Goal: Task Accomplishment & Management: Manage account settings

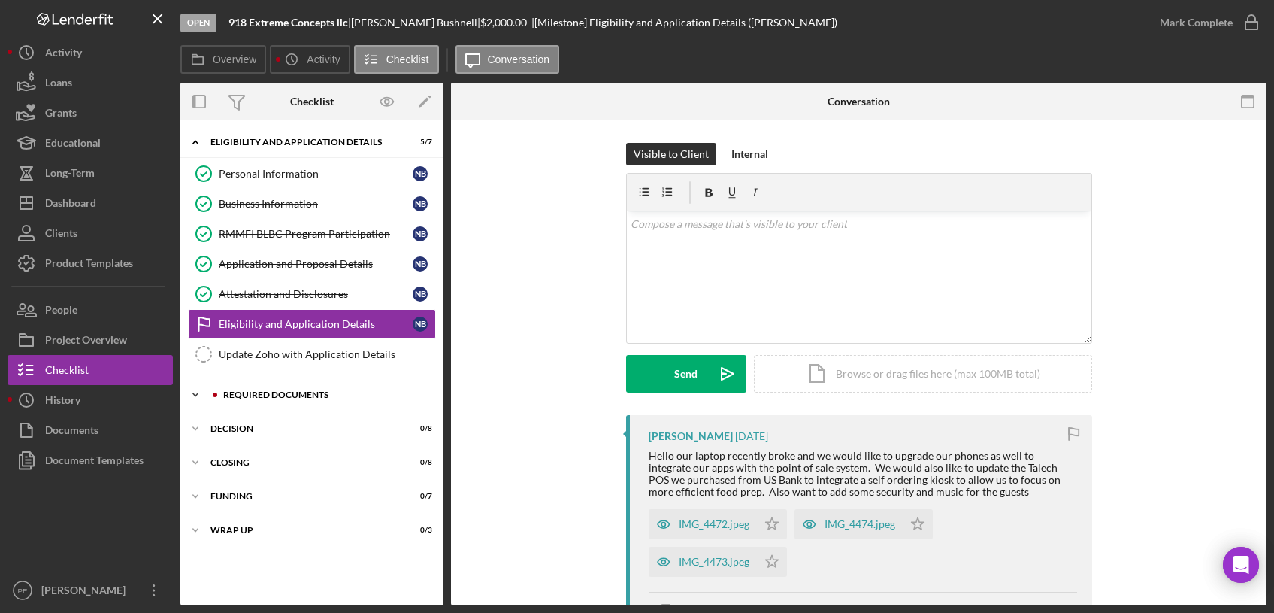
click at [266, 401] on div "Icon/Expander Required Documents 1 / 10" at bounding box center [311, 395] width 263 height 30
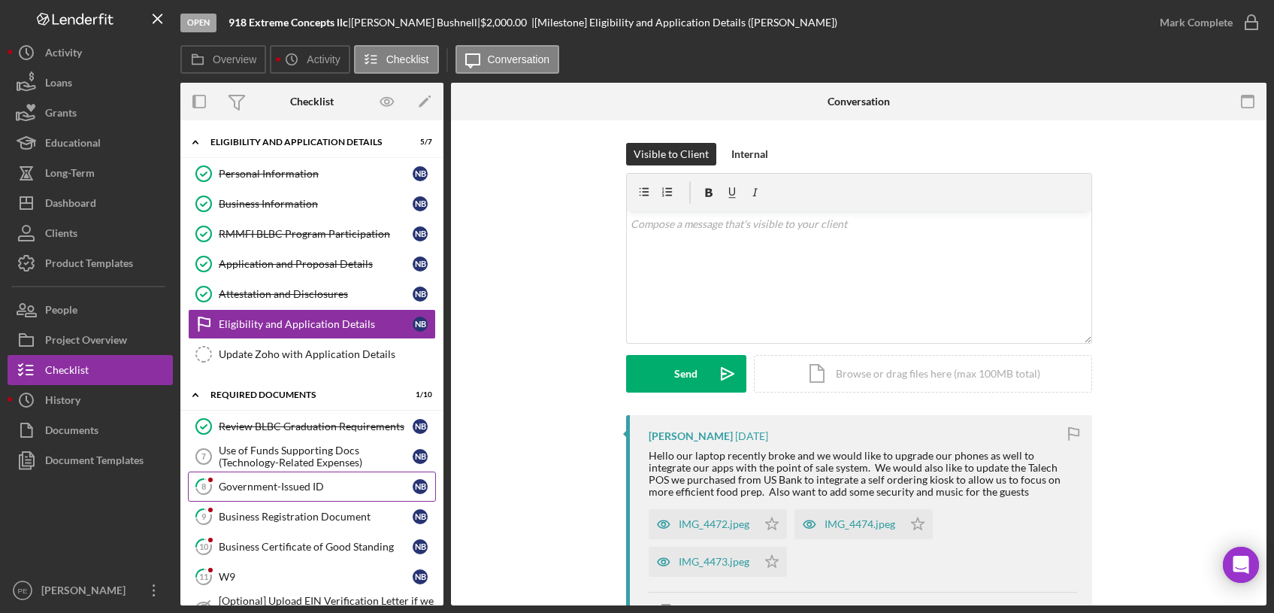
click at [275, 480] on div "Government-Issued ID" at bounding box center [316, 486] width 194 height 12
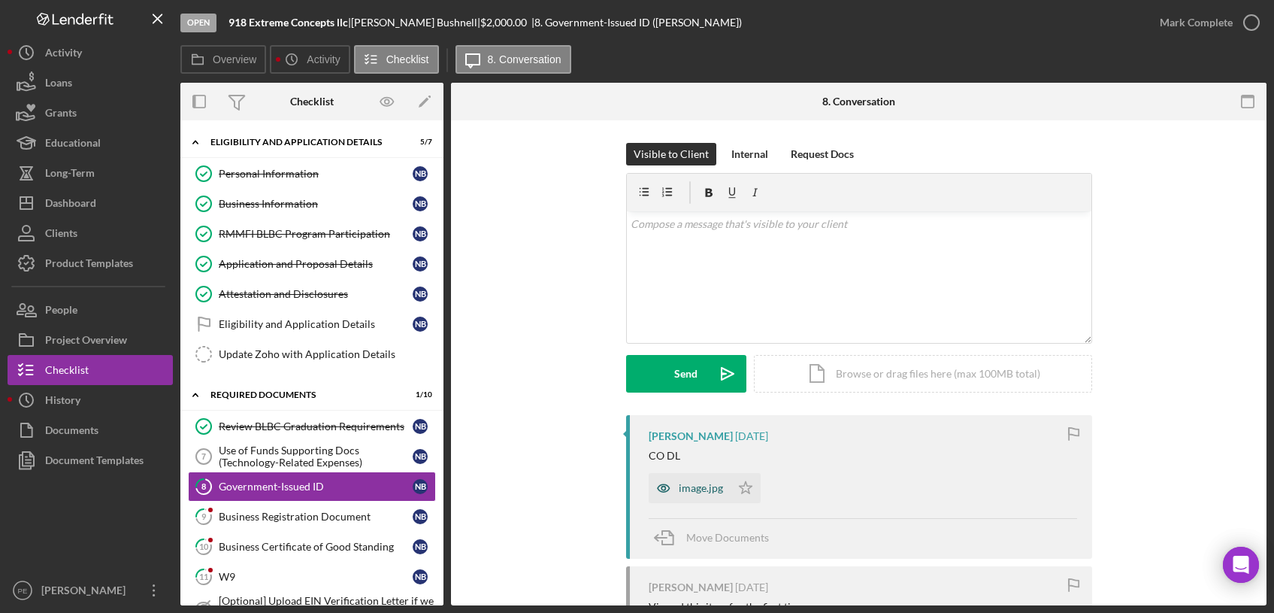
click at [687, 501] on div "image.jpg" at bounding box center [690, 488] width 82 height 30
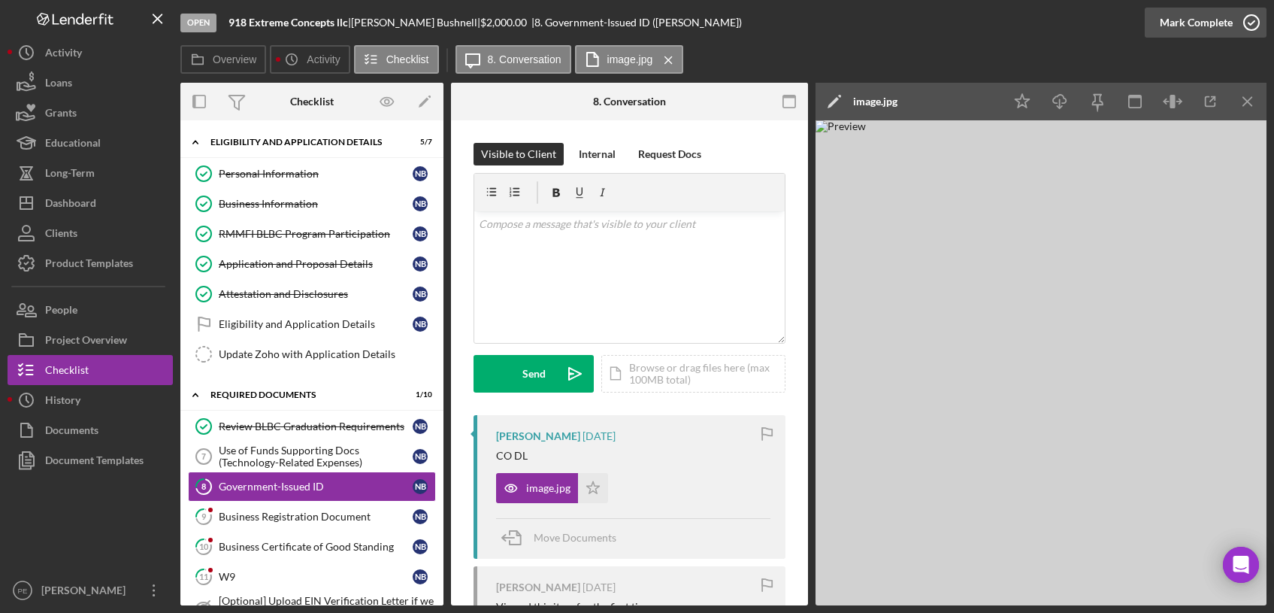
click at [1196, 11] on div "Mark Complete" at bounding box center [1196, 23] width 73 height 30
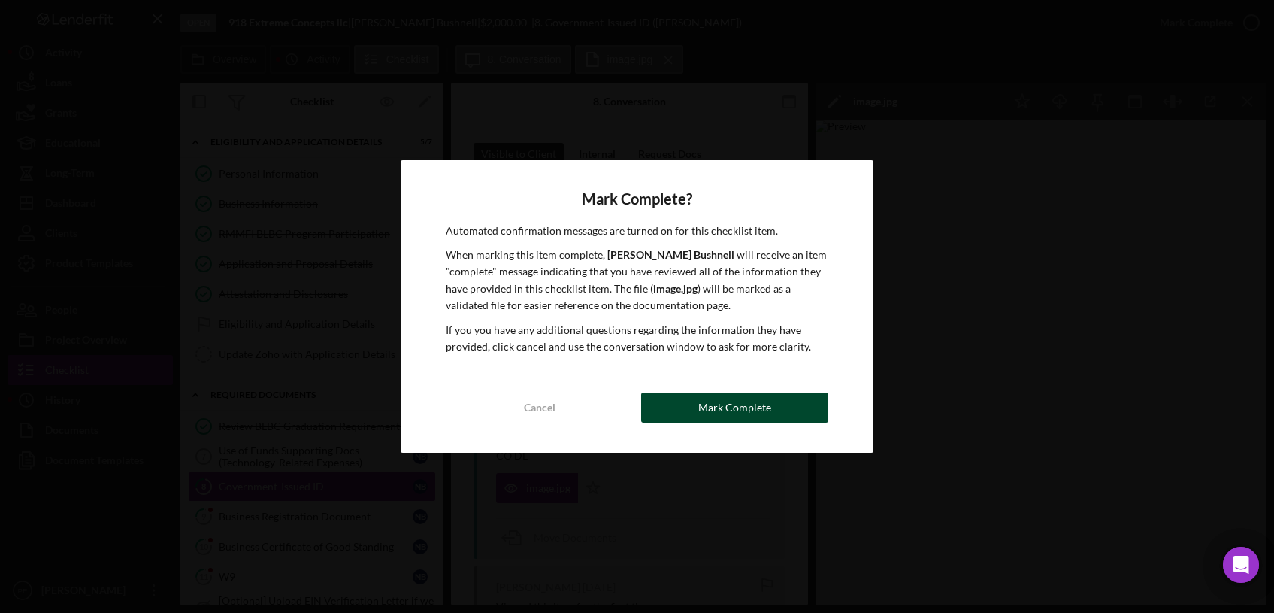
click at [743, 418] on div "Mark Complete" at bounding box center [734, 407] width 73 height 30
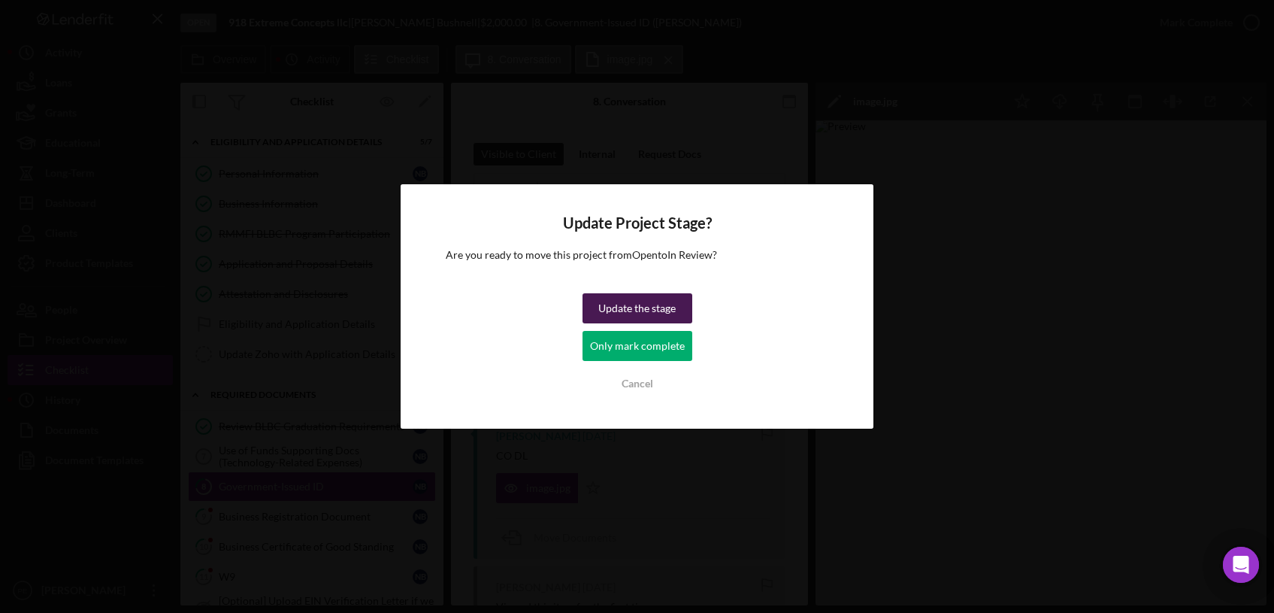
click at [633, 315] on div "Update the stage" at bounding box center [636, 308] width 77 height 30
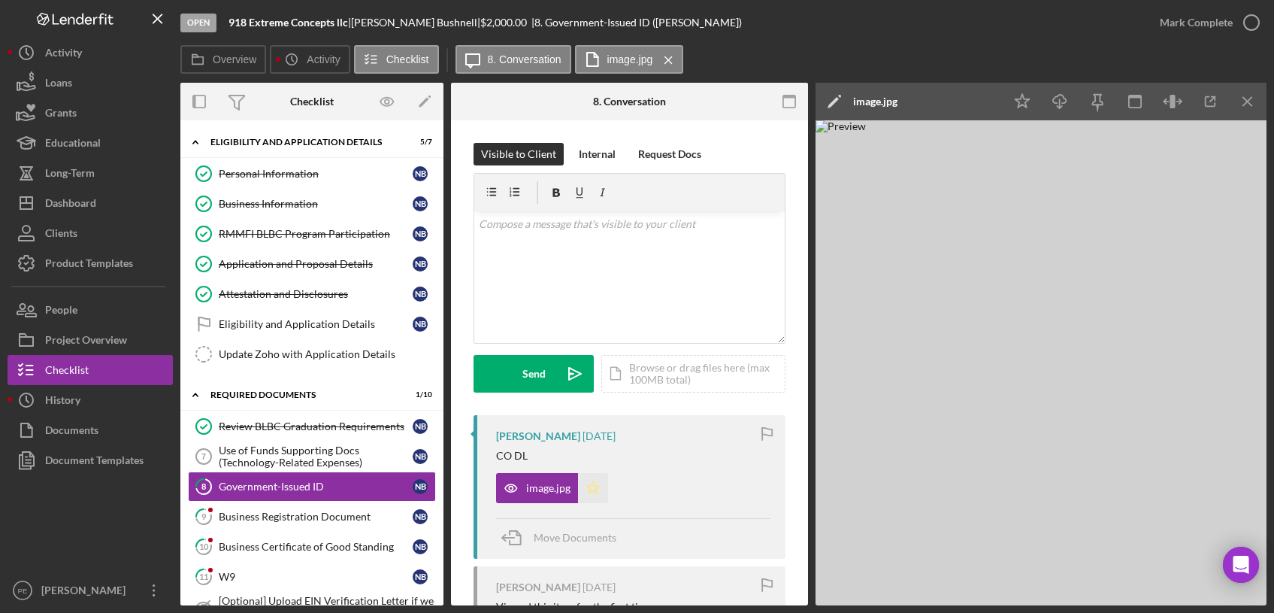
click at [600, 487] on icon "Icon/Star" at bounding box center [593, 488] width 30 height 30
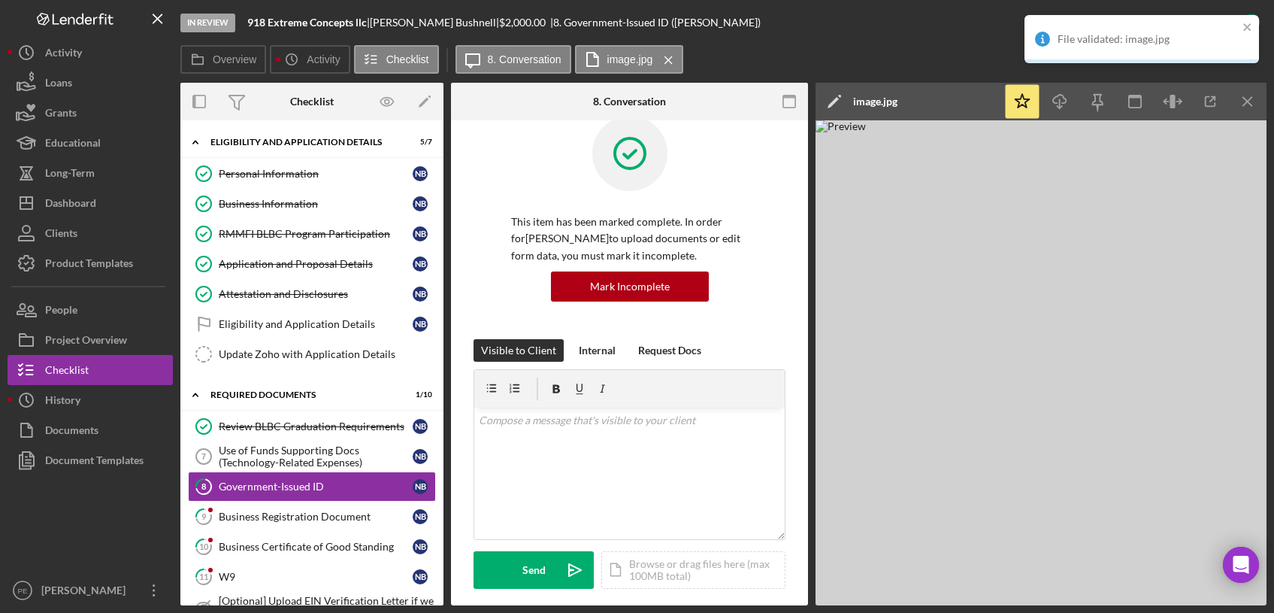
scroll to position [380, 0]
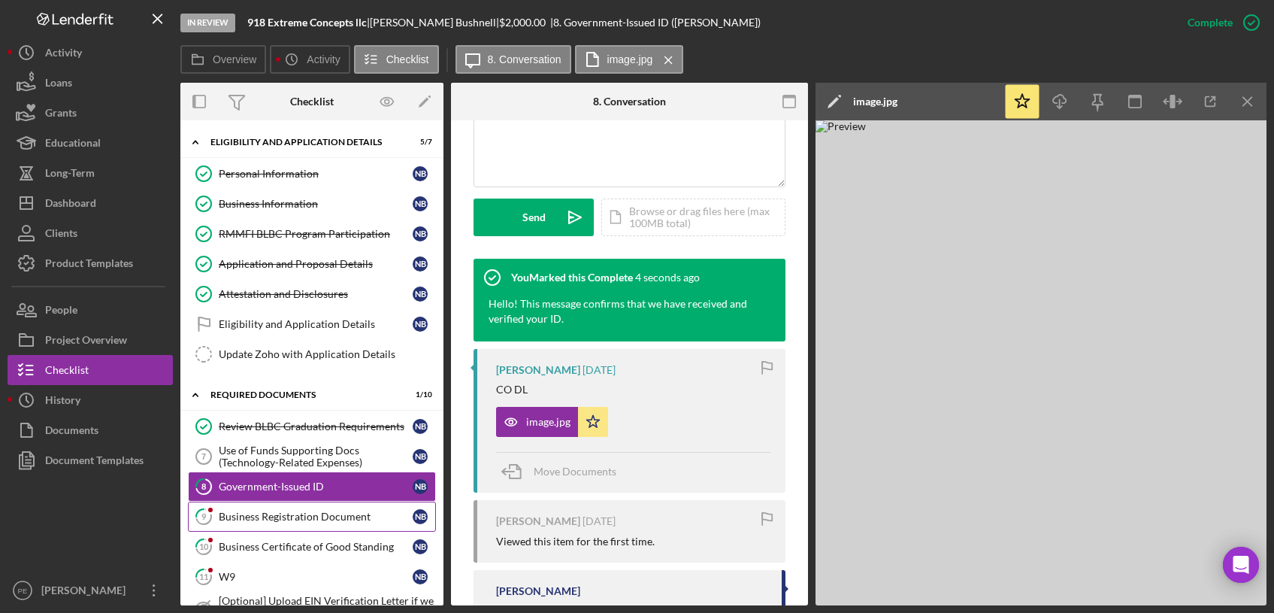
click at [316, 528] on link "9 Business Registration Document N B" at bounding box center [312, 516] width 248 height 30
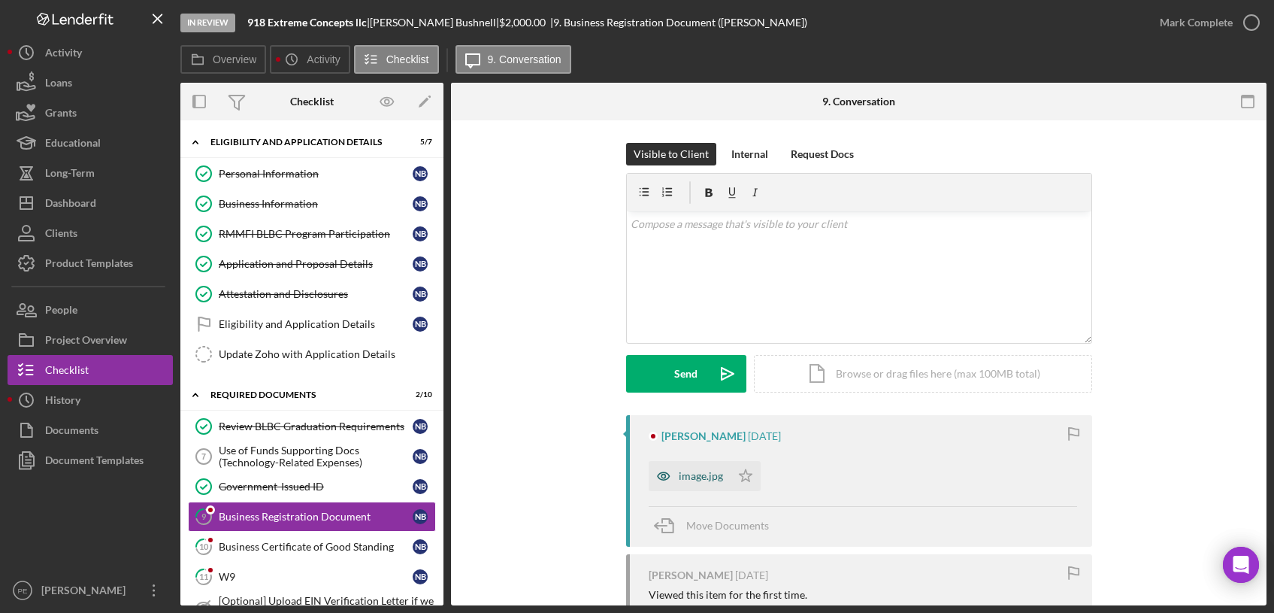
click at [707, 468] on div "image.jpg" at bounding box center [690, 476] width 82 height 30
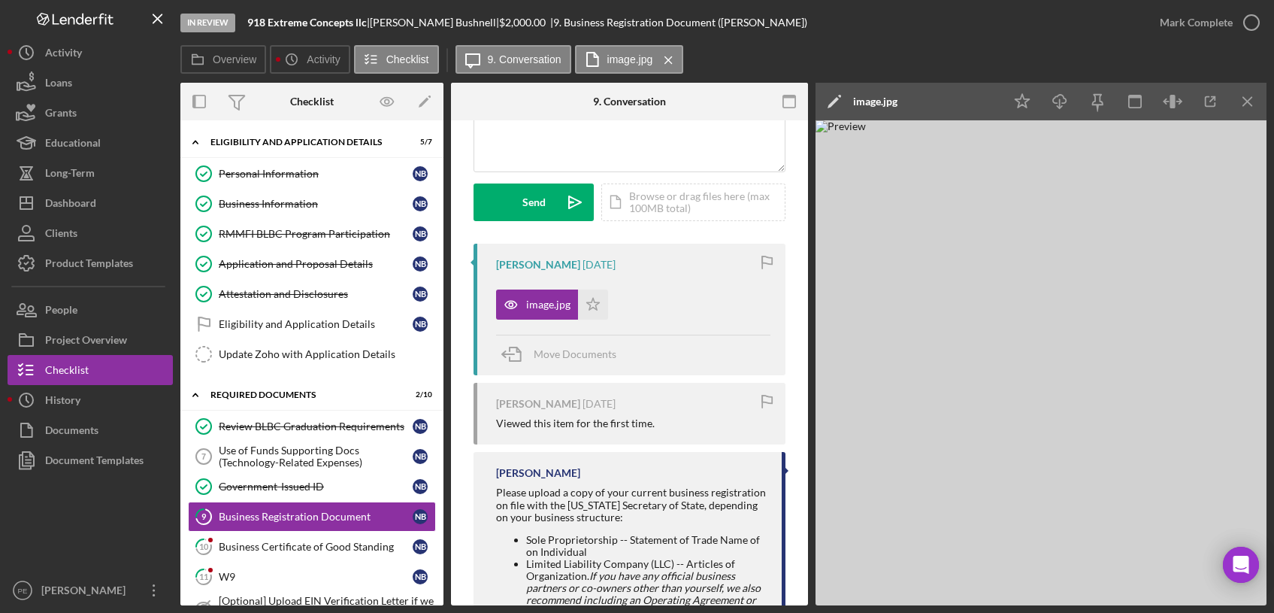
scroll to position [250, 0]
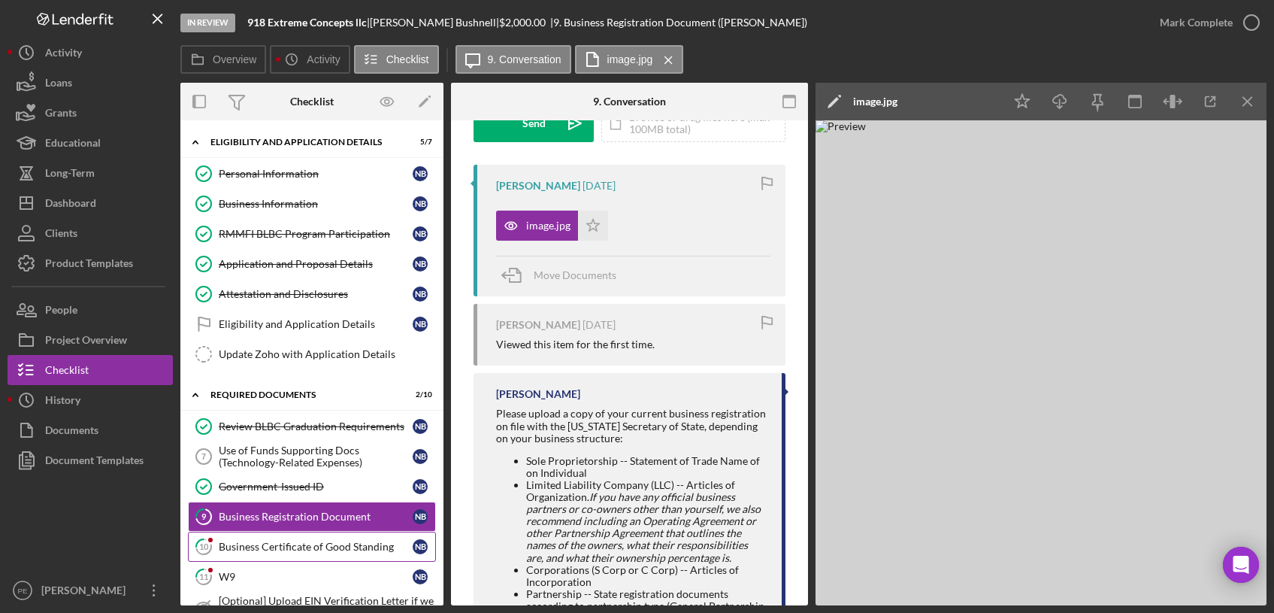
click at [376, 551] on div "Business Certificate of Good Standing" at bounding box center [316, 546] width 194 height 12
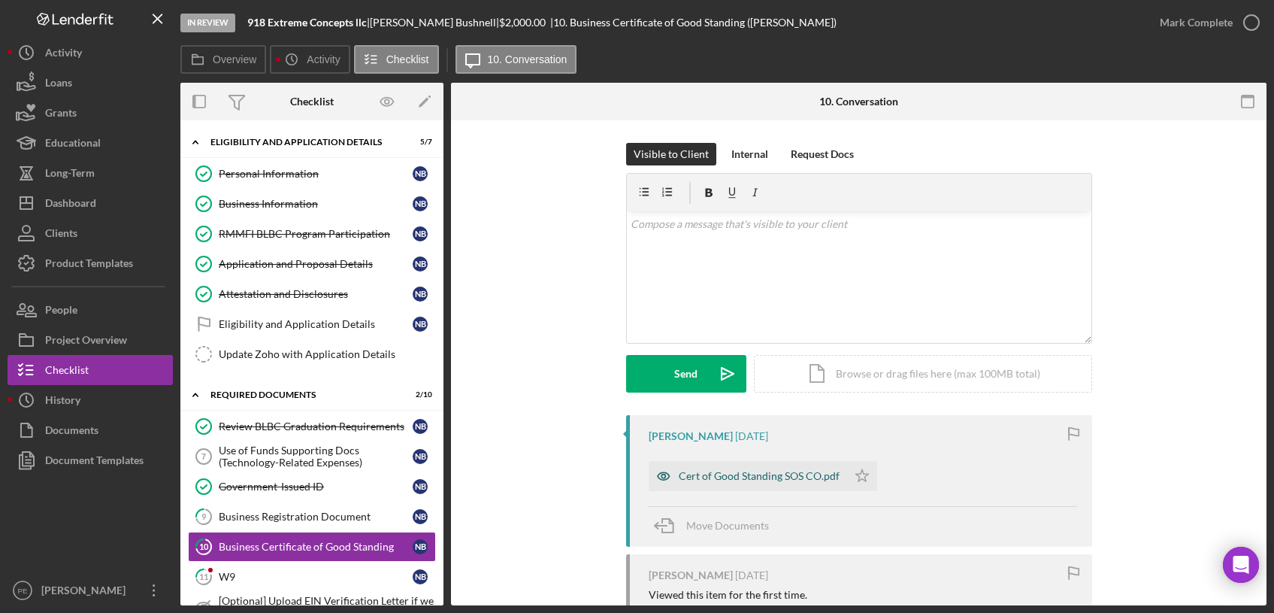
click at [742, 472] on div "Cert of Good Standing SOS CO.pdf" at bounding box center [759, 476] width 161 height 12
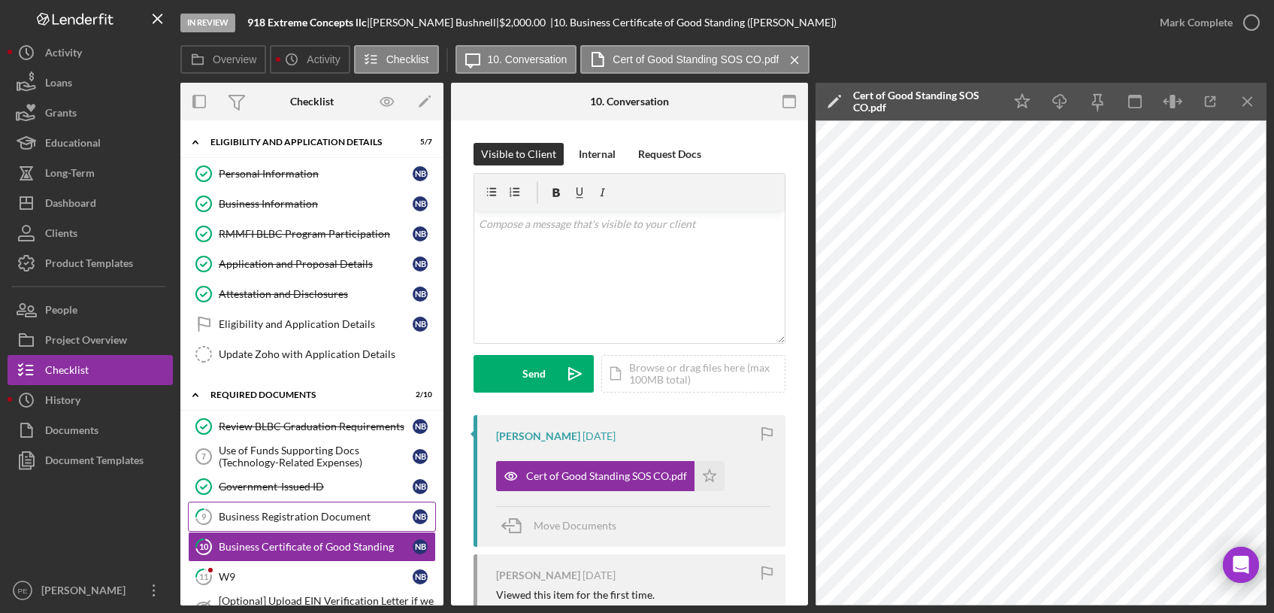
click at [298, 509] on link "9 Business Registration Document N B" at bounding box center [312, 516] width 248 height 30
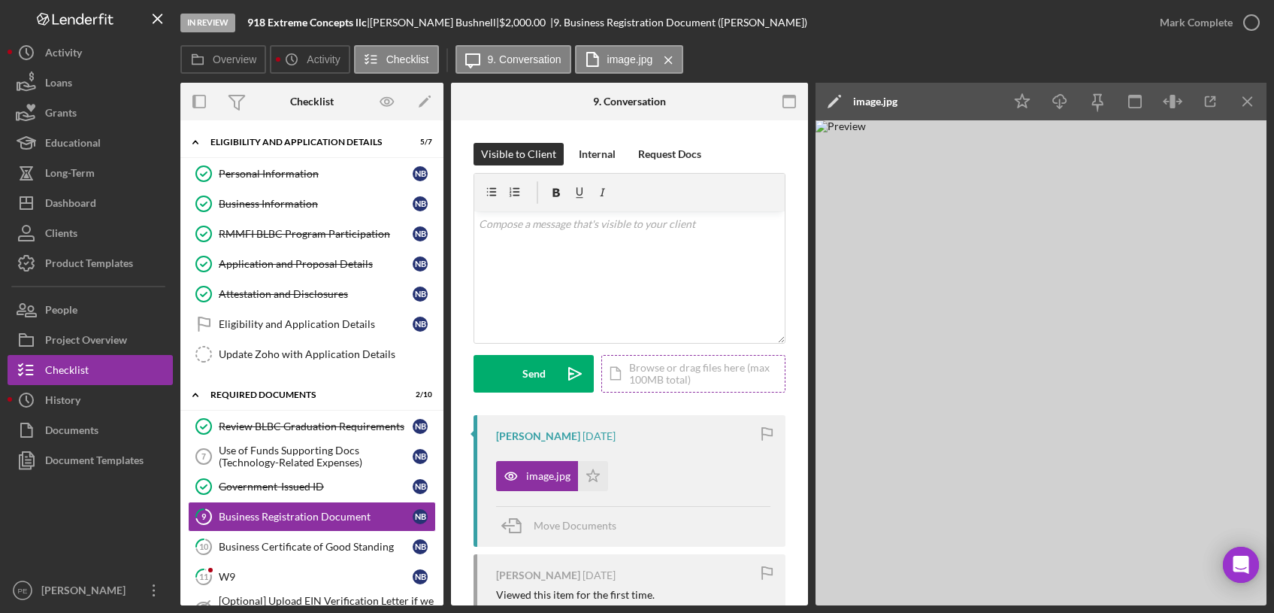
click at [663, 374] on div "Icon/Document Browse or drag files here (max 100MB total) Tap to choose files o…" at bounding box center [693, 374] width 184 height 38
click at [558, 384] on icon "Icon/Upload" at bounding box center [575, 374] width 38 height 38
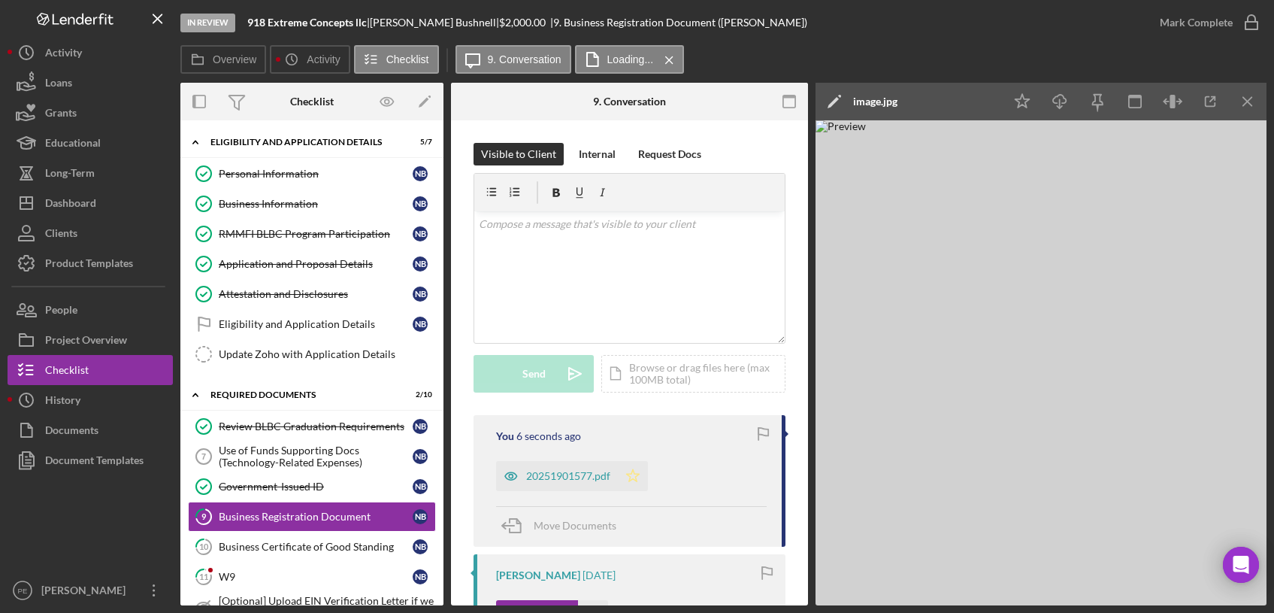
click at [630, 475] on icon "Icon/Star" at bounding box center [633, 476] width 30 height 30
click at [1209, 26] on div "Mark Complete" at bounding box center [1196, 23] width 73 height 30
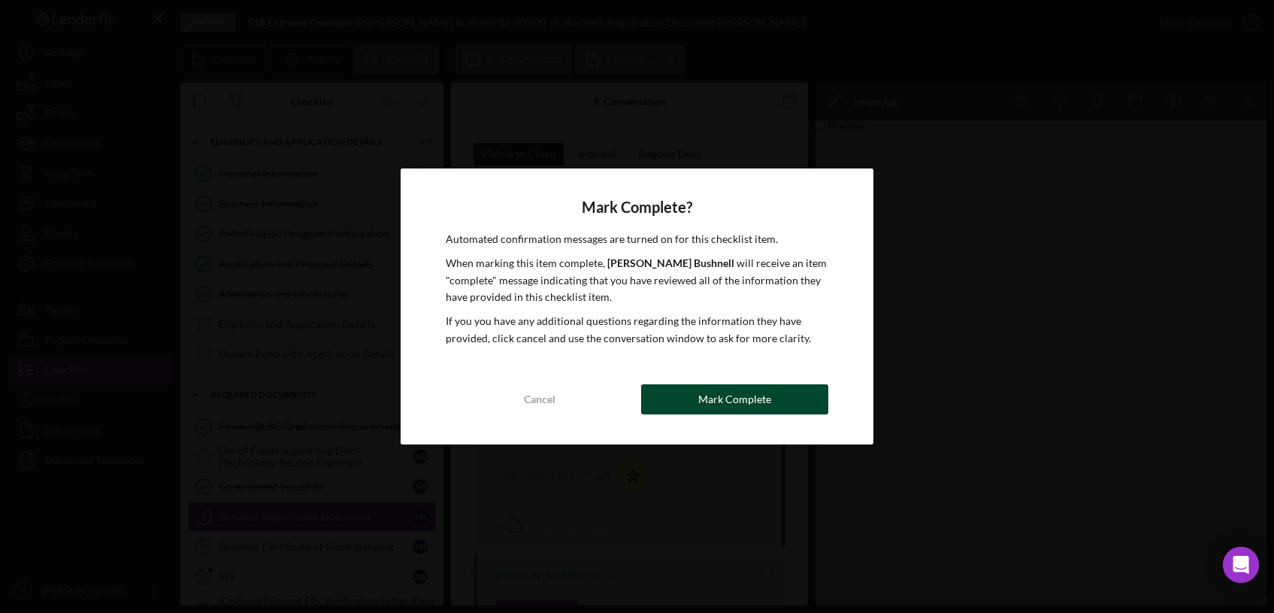
click at [764, 395] on div "Mark Complete" at bounding box center [734, 399] width 73 height 30
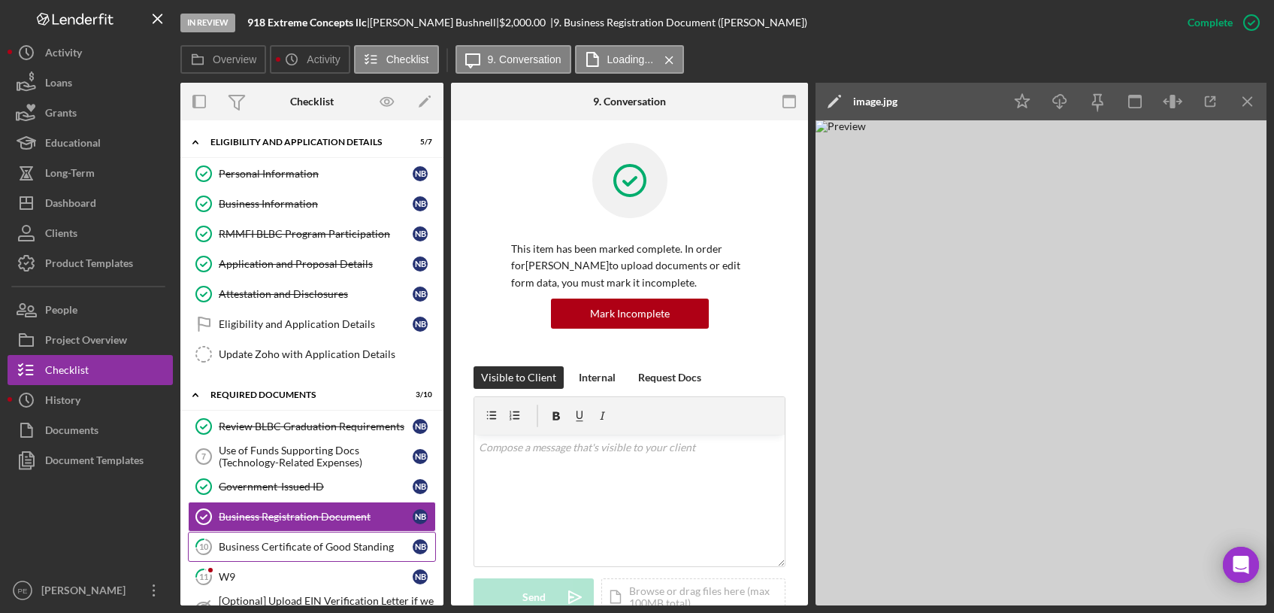
click at [313, 550] on div "Business Certificate of Good Standing" at bounding box center [316, 546] width 194 height 12
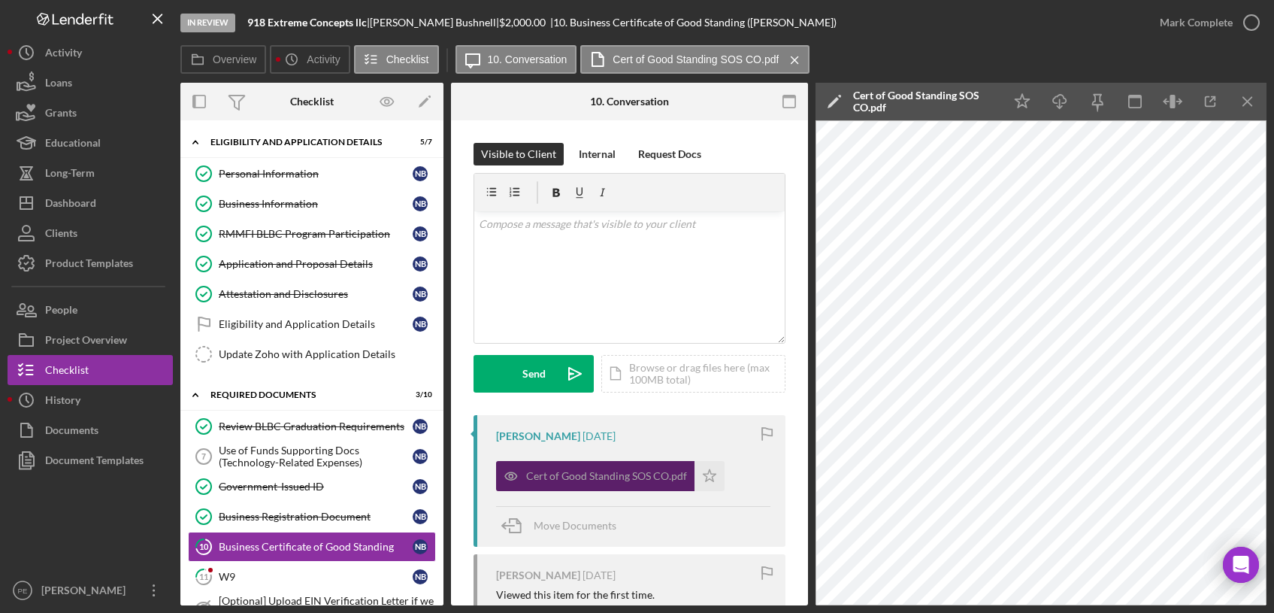
click at [589, 471] on div "Cert of Good Standing SOS CO.pdf" at bounding box center [606, 476] width 161 height 12
click at [715, 473] on icon "Icon/Star" at bounding box center [710, 476] width 30 height 30
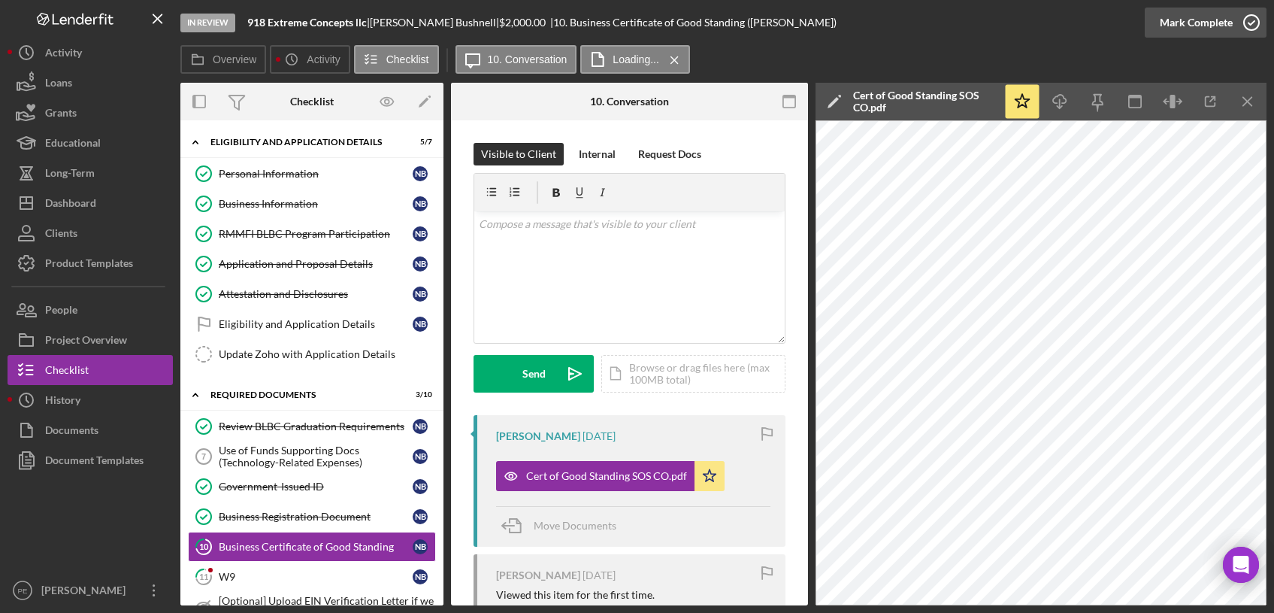
click at [1168, 23] on div "Mark Complete" at bounding box center [1196, 23] width 73 height 30
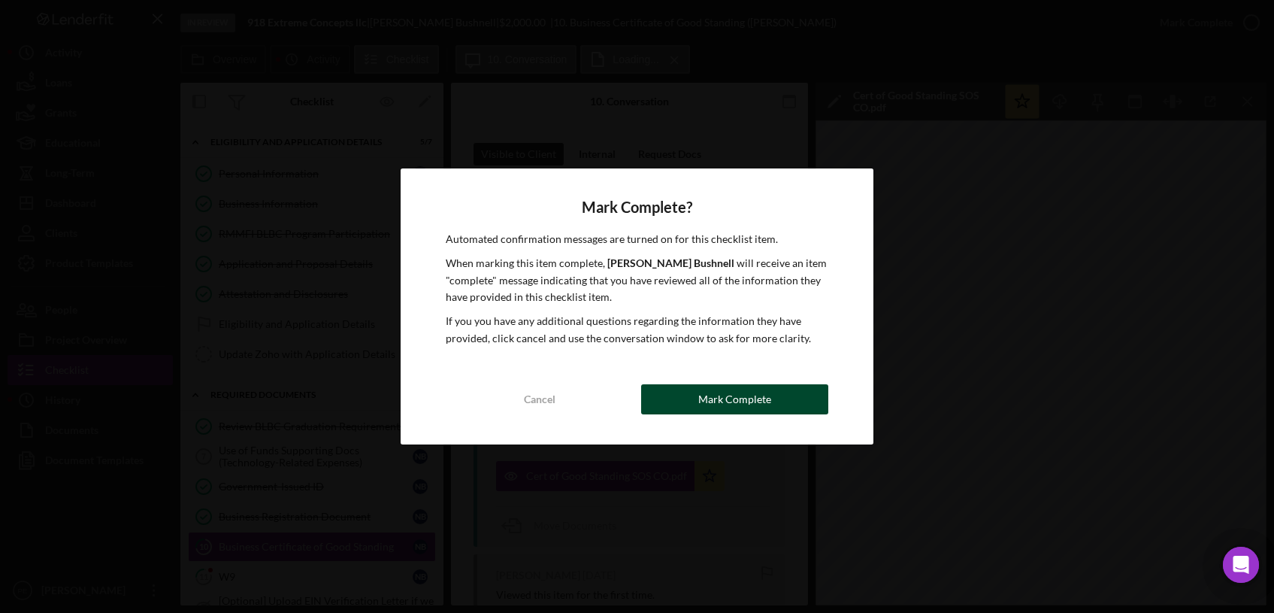
click at [741, 409] on div "Mark Complete" at bounding box center [734, 399] width 73 height 30
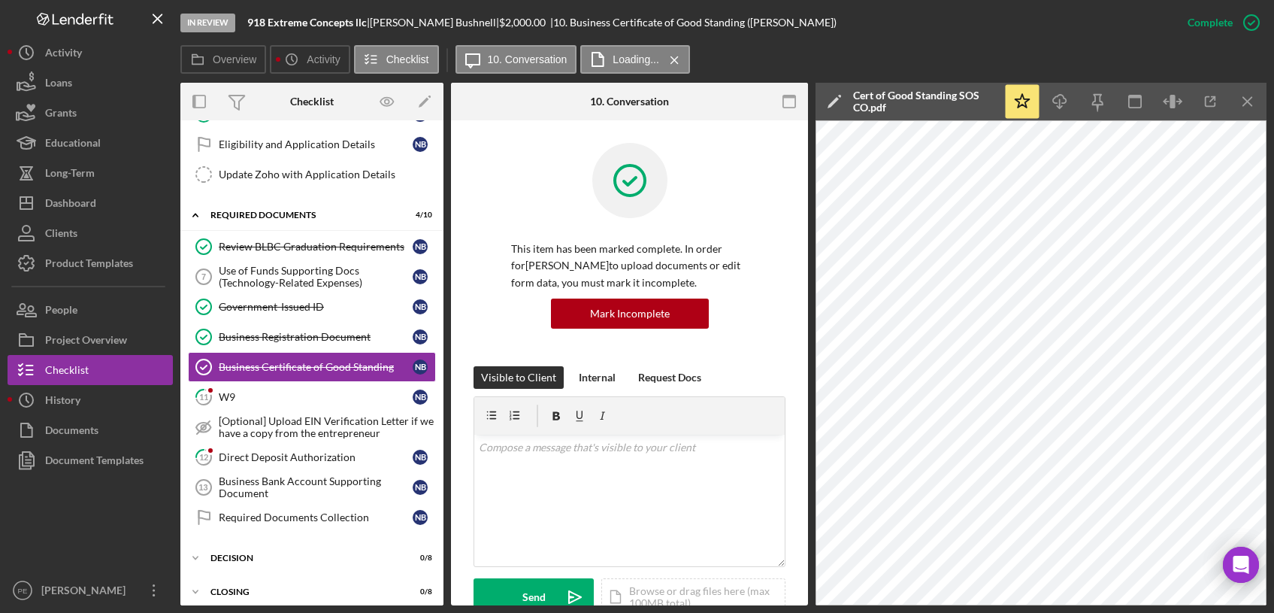
scroll to position [194, 0]
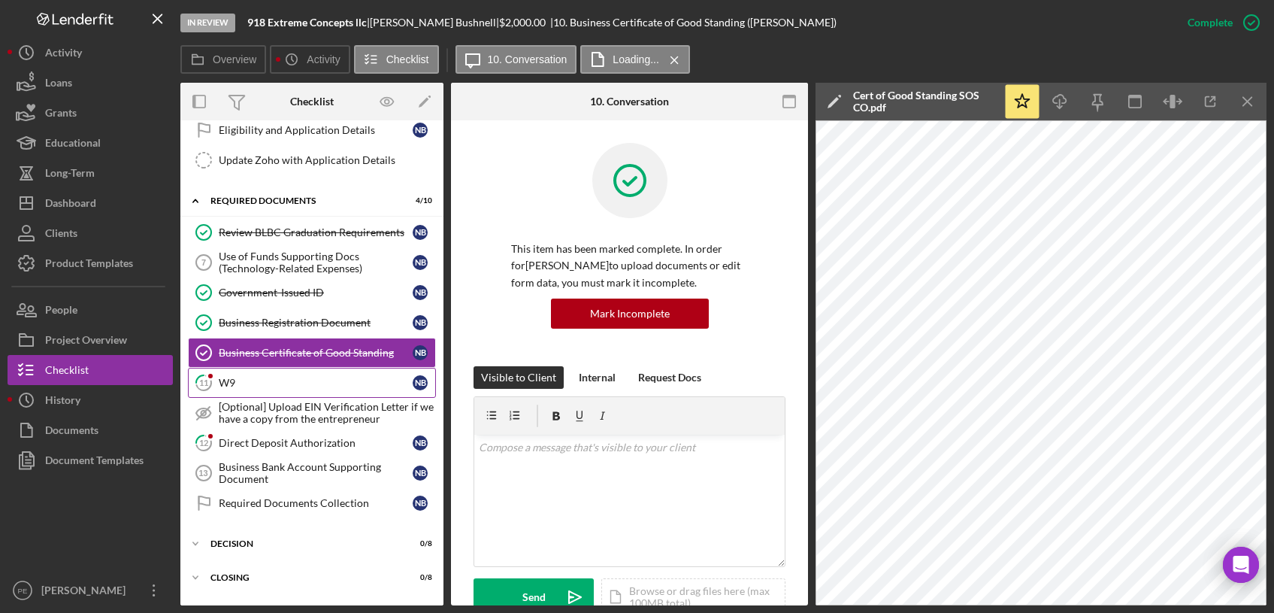
click at [284, 395] on link "11 W9 N B" at bounding box center [312, 383] width 248 height 30
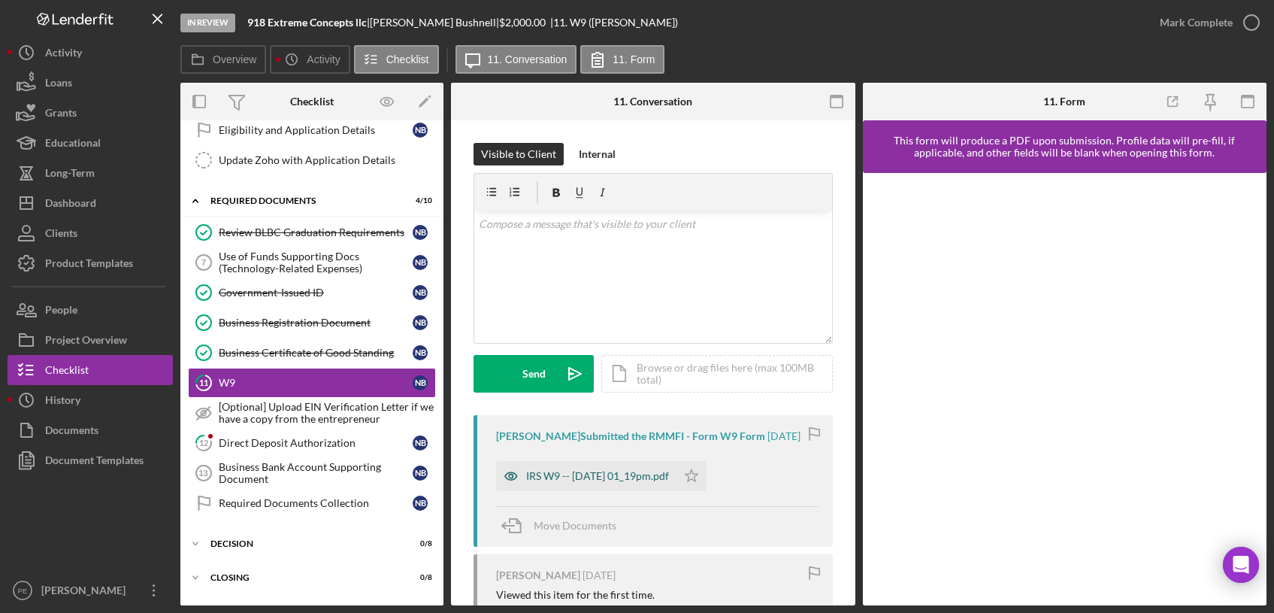
click at [649, 480] on div "IRS W9 -- 2025-08-20 01_19pm.pdf" at bounding box center [597, 476] width 143 height 12
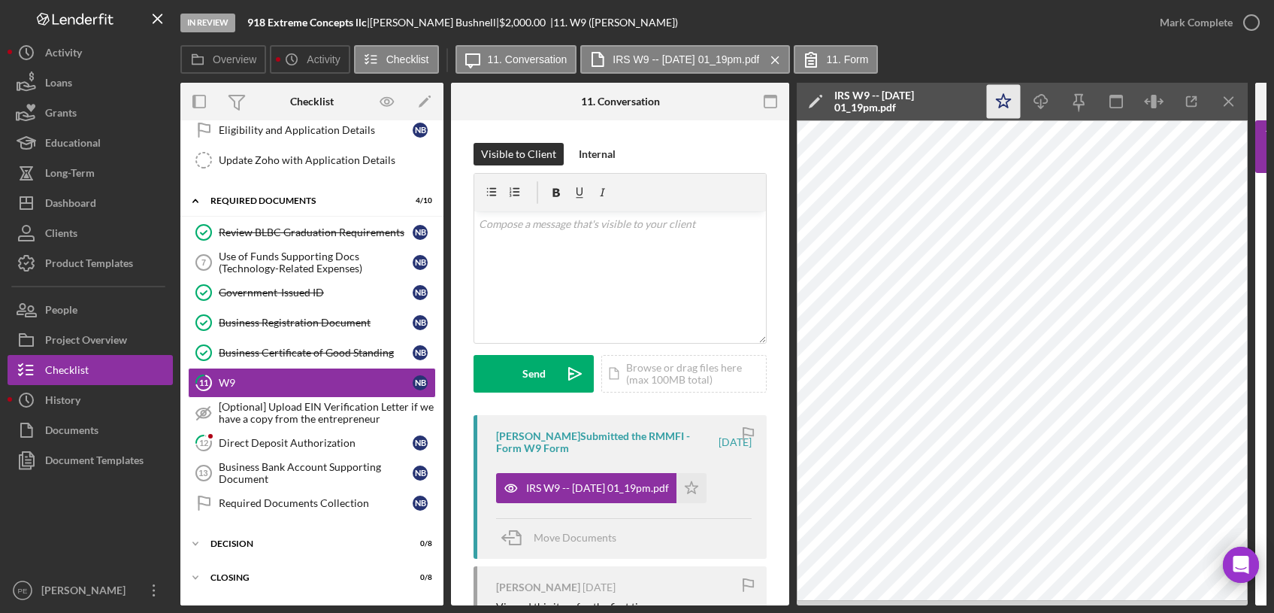
click at [1007, 114] on icon "Icon/Star" at bounding box center [1004, 102] width 34 height 34
click at [1194, 14] on div "Mark Complete" at bounding box center [1196, 23] width 73 height 30
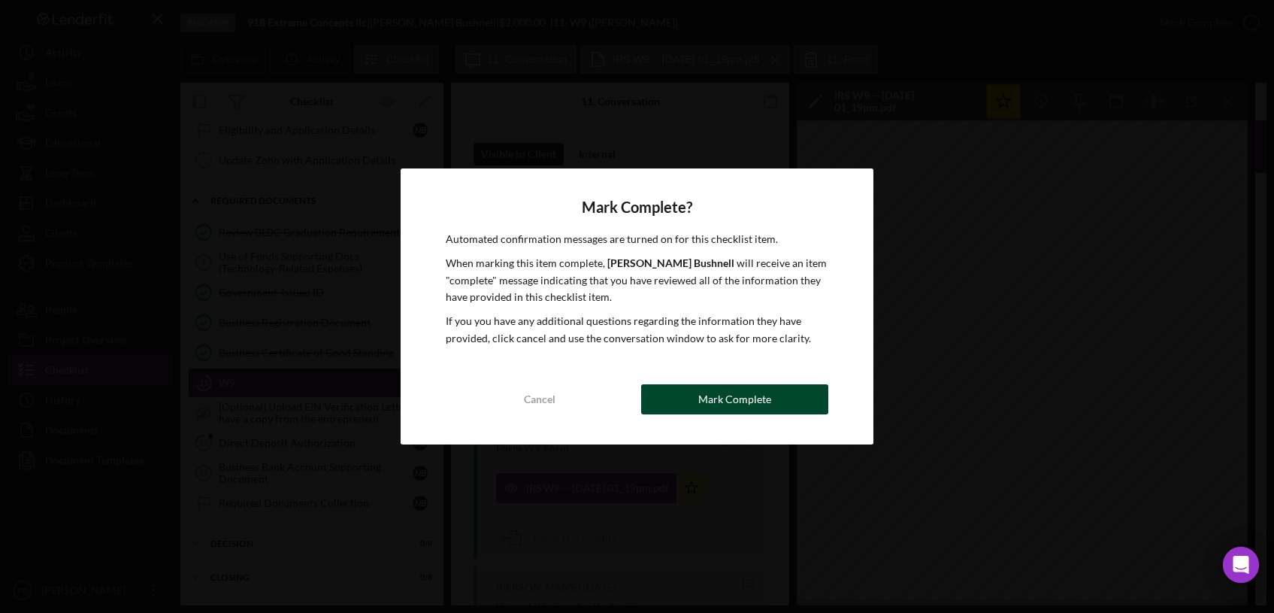
click at [794, 408] on button "Mark Complete" at bounding box center [734, 399] width 187 height 30
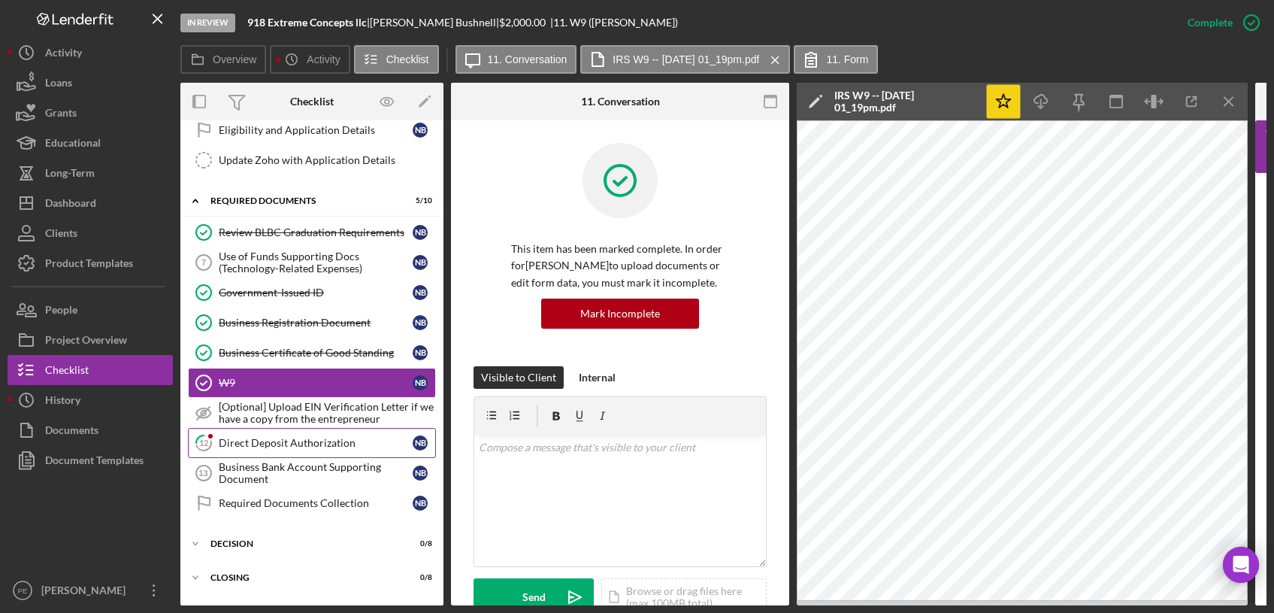
click at [301, 437] on div "Direct Deposit Authorization" at bounding box center [316, 443] width 194 height 12
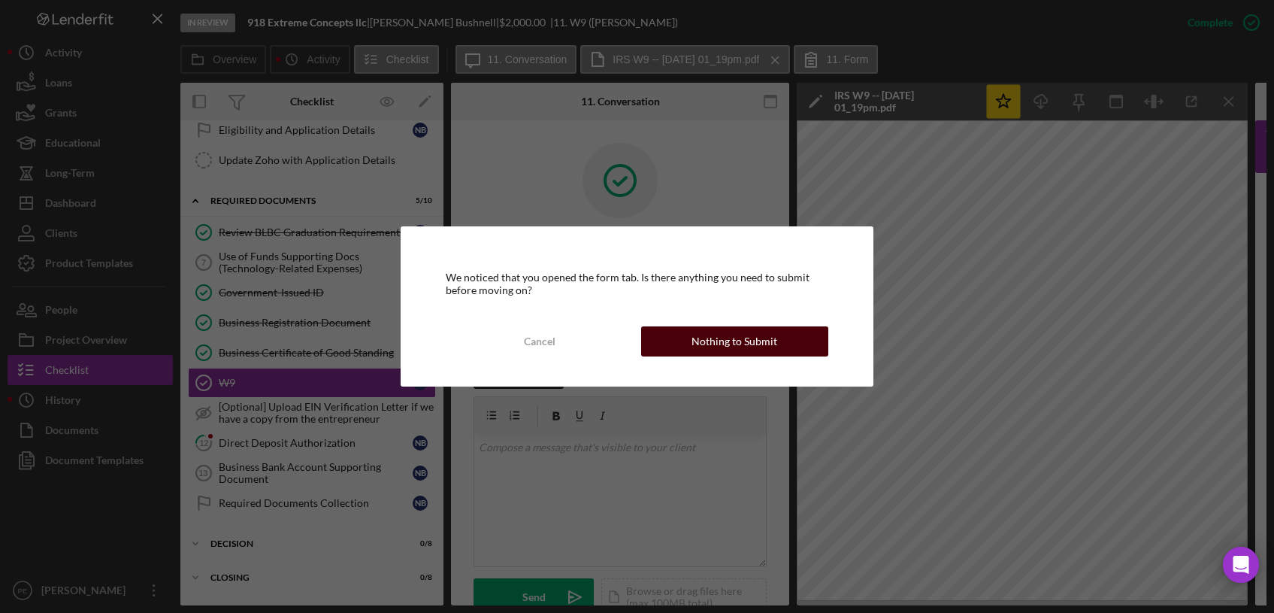
click at [672, 352] on button "Nothing to Submit" at bounding box center [734, 341] width 187 height 30
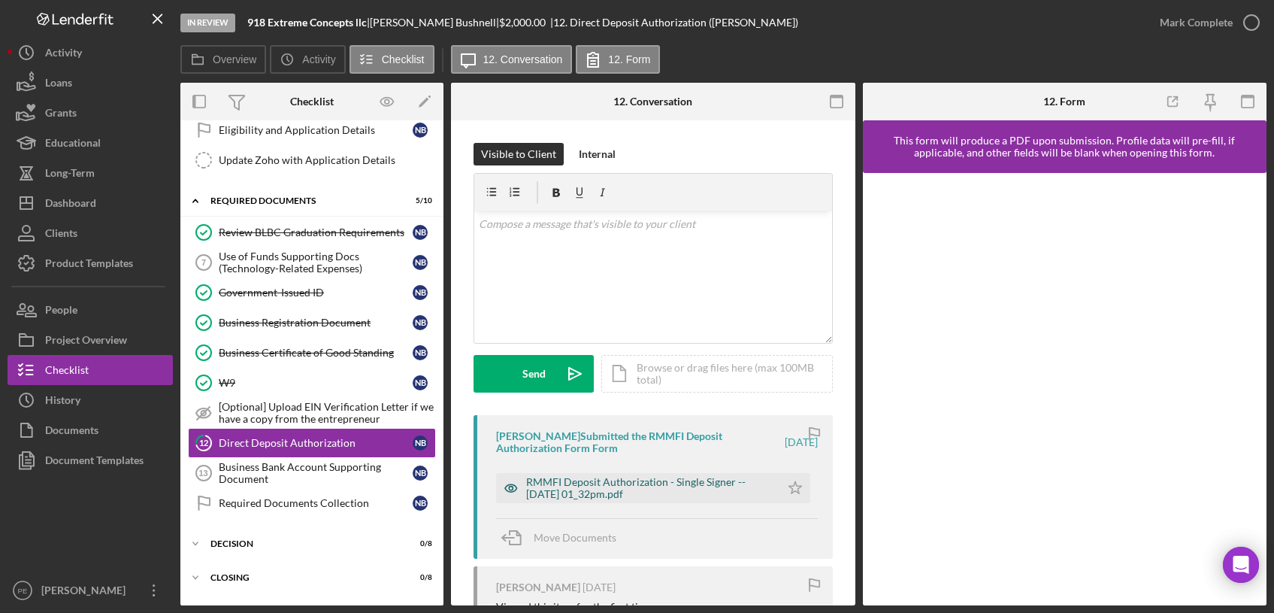
click at [647, 482] on div "RMMFI Deposit Authorization - Single Signer -- 2025-08-20 01_32pm.pdf" at bounding box center [649, 488] width 247 height 24
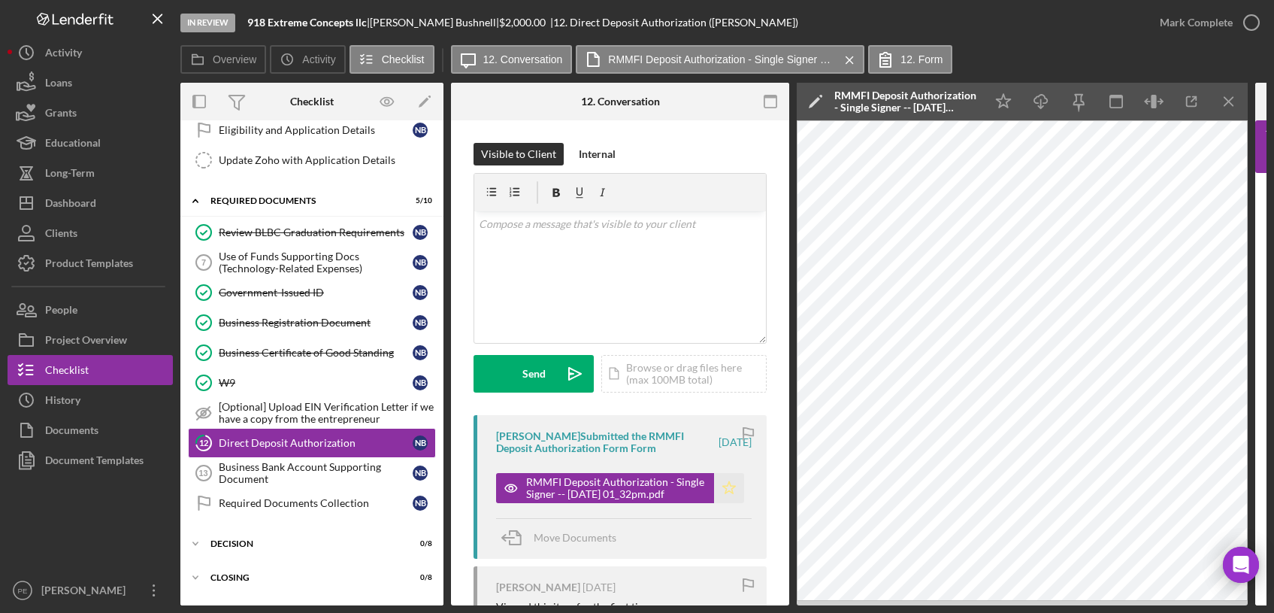
click at [723, 490] on icon "Icon/Star" at bounding box center [729, 488] width 30 height 30
click at [1200, 20] on div "Mark Complete" at bounding box center [1196, 23] width 73 height 30
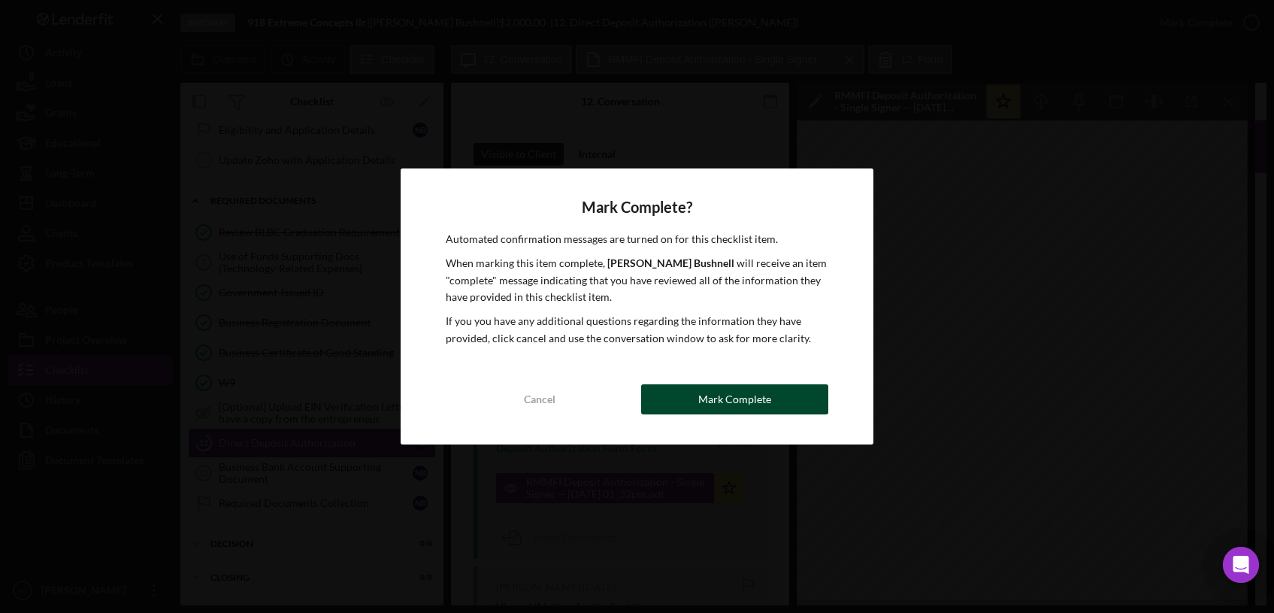
click at [774, 405] on button "Mark Complete" at bounding box center [734, 399] width 187 height 30
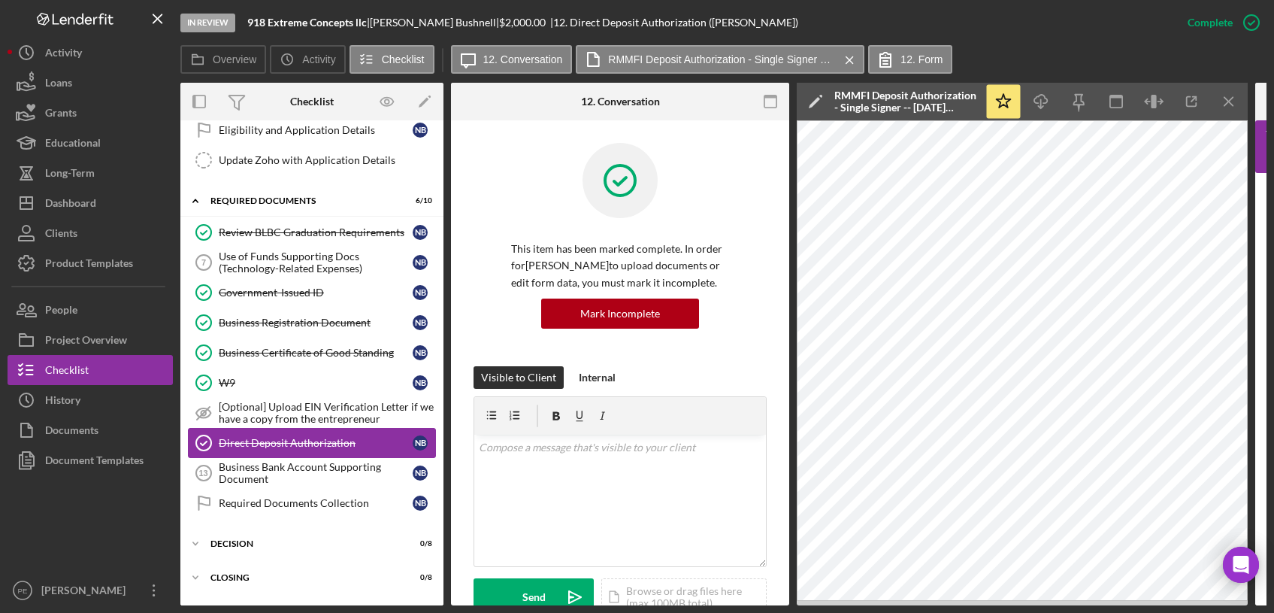
click at [248, 447] on div "Direct Deposit Authorization" at bounding box center [316, 443] width 194 height 12
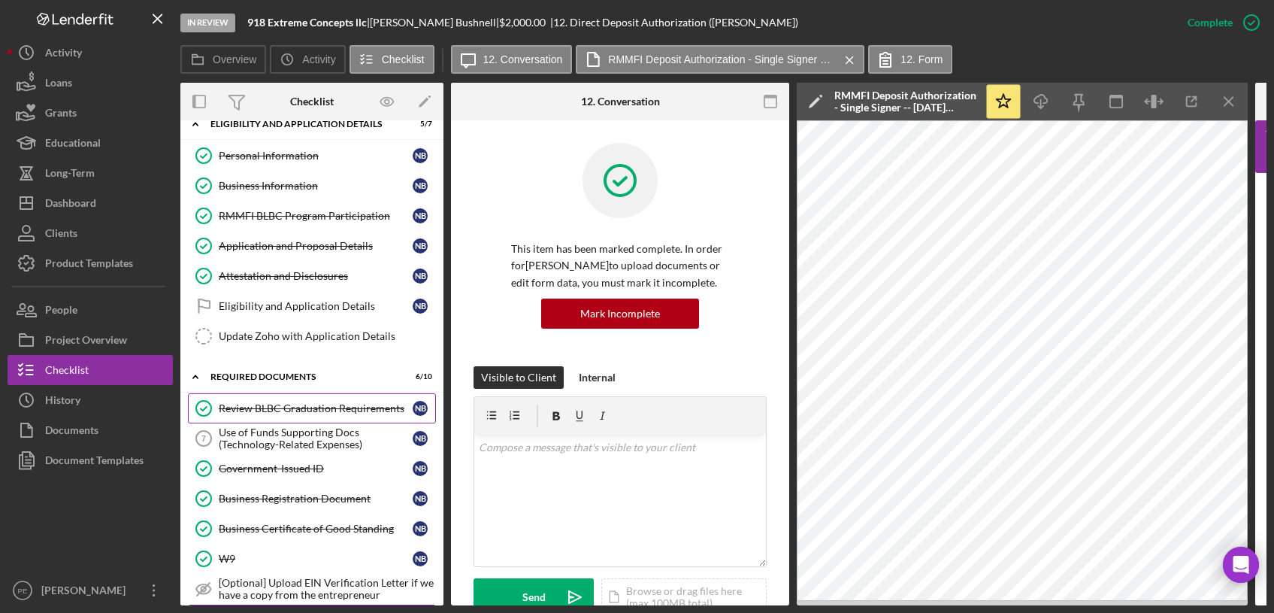
scroll to position [20, 0]
click at [273, 404] on div "Review BLBC Graduation Requirements" at bounding box center [316, 407] width 194 height 12
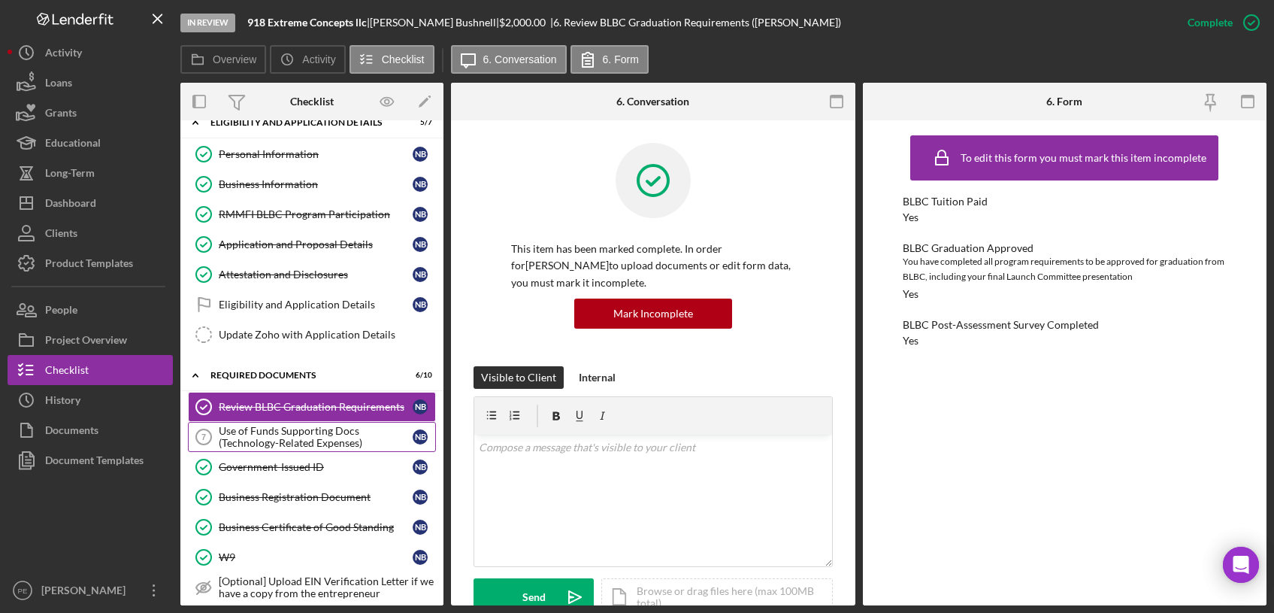
click at [308, 438] on div "Use of Funds Supporting Docs (Technology-Related Expenses)" at bounding box center [316, 437] width 194 height 24
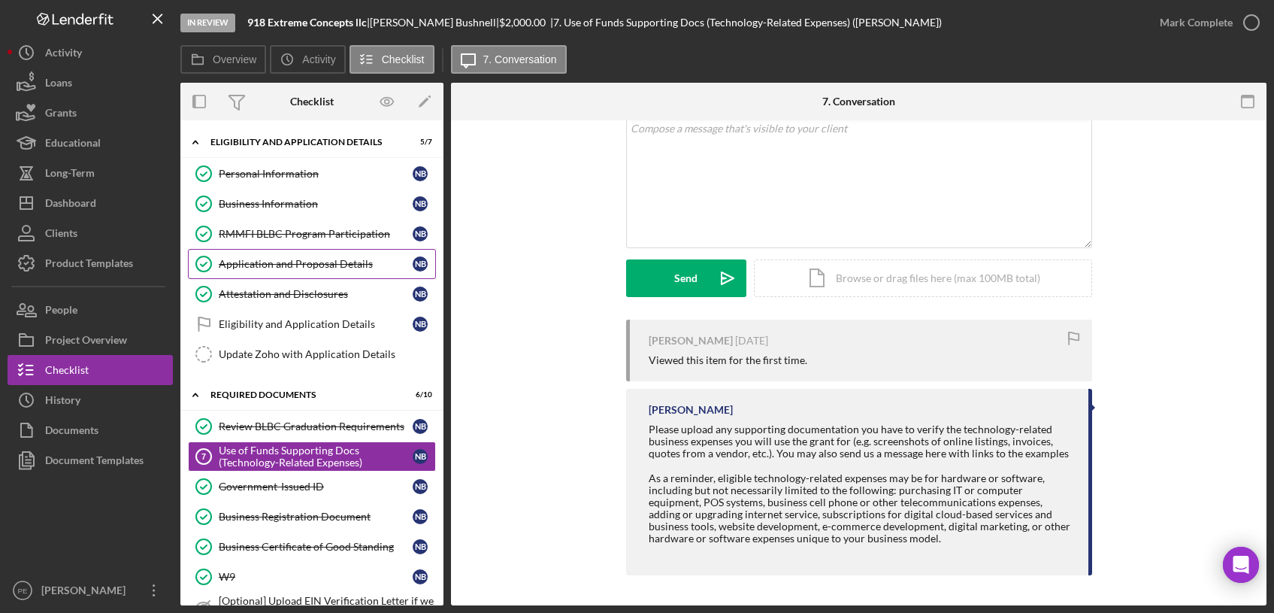
click at [285, 267] on div "Application and Proposal Details" at bounding box center [316, 264] width 194 height 12
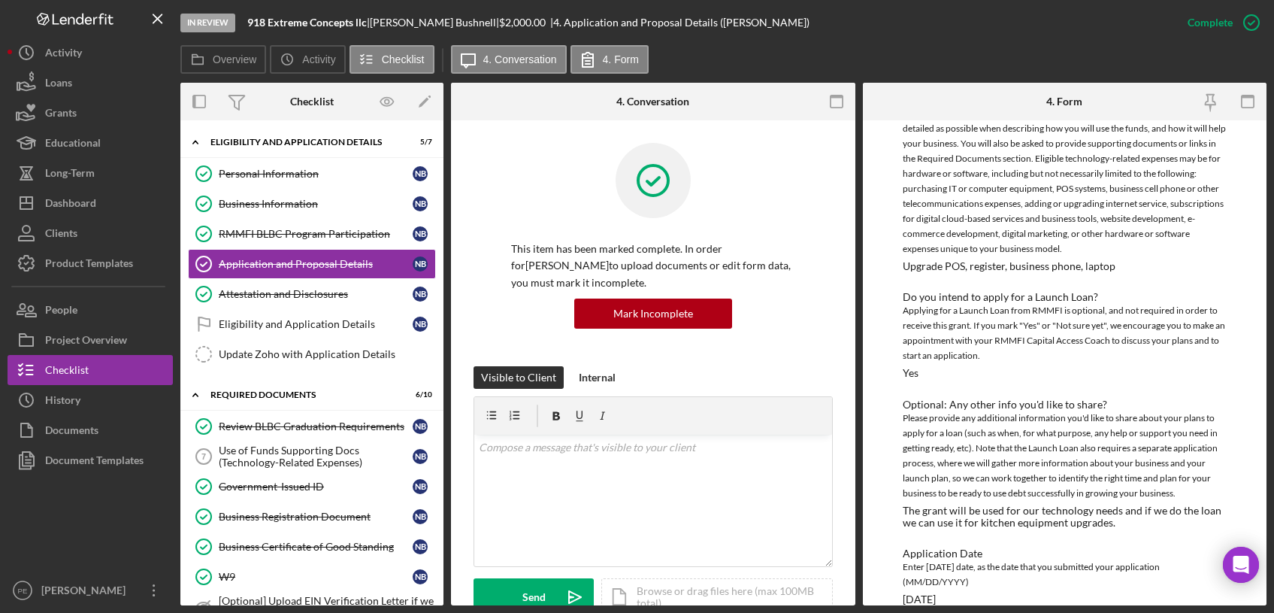
scroll to position [1339, 0]
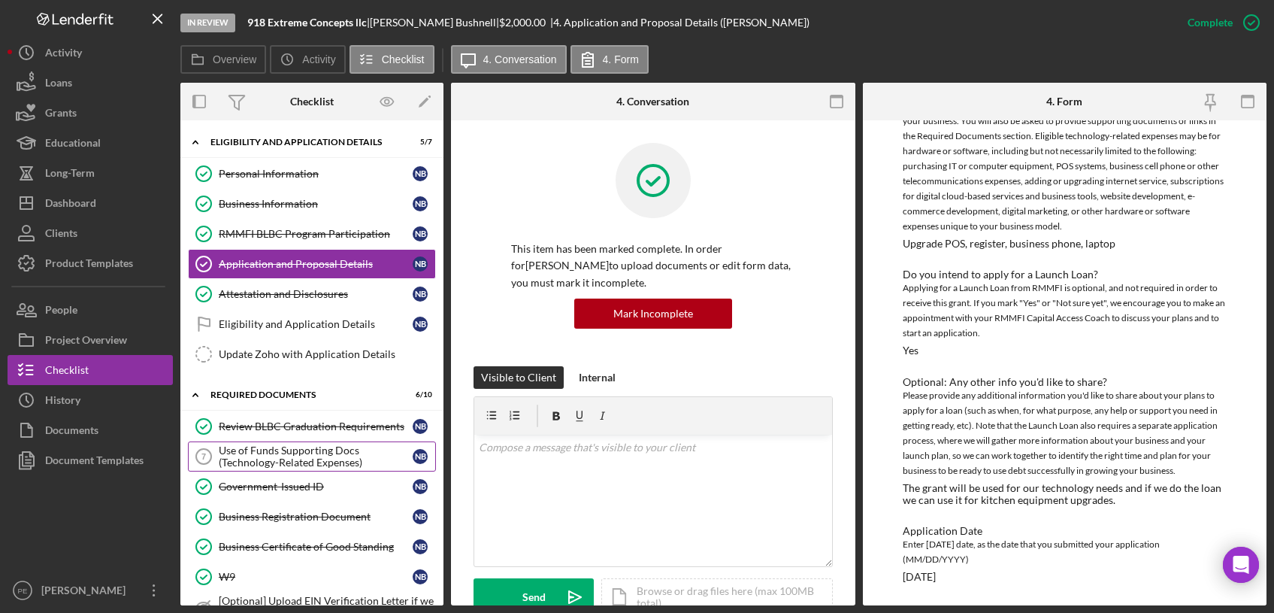
click at [270, 465] on div "Use of Funds Supporting Docs (Technology-Related Expenses)" at bounding box center [316, 456] width 194 height 24
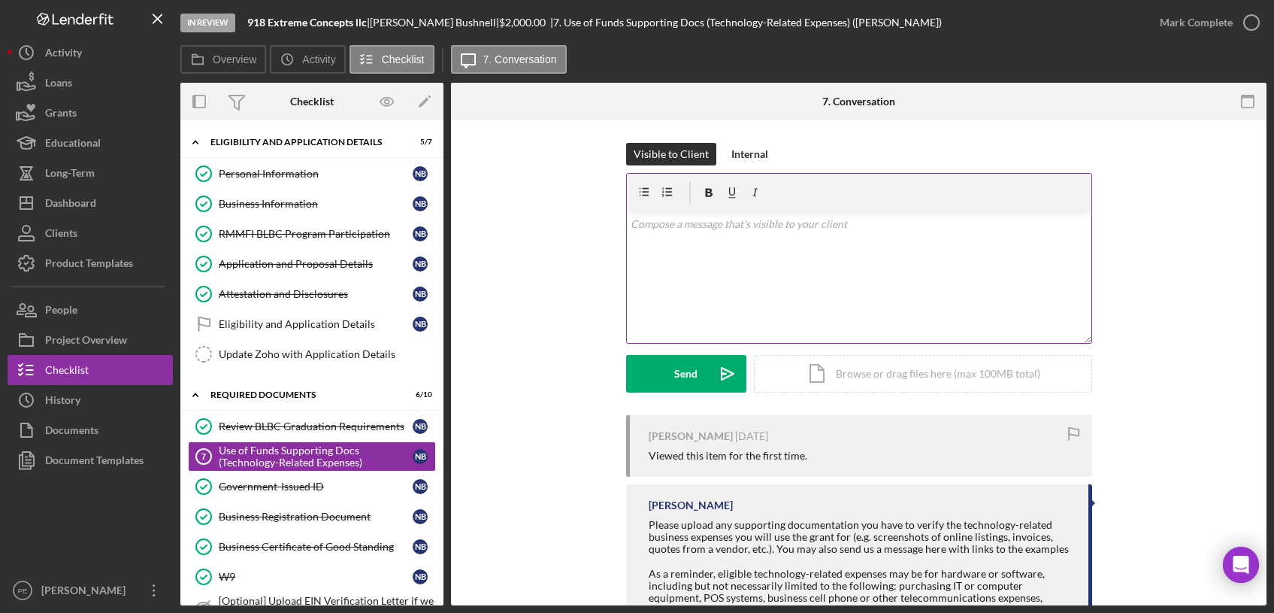
click at [679, 238] on div "v Color teal Color pink Remove color Add row above Add row below Add column bef…" at bounding box center [859, 277] width 465 height 132
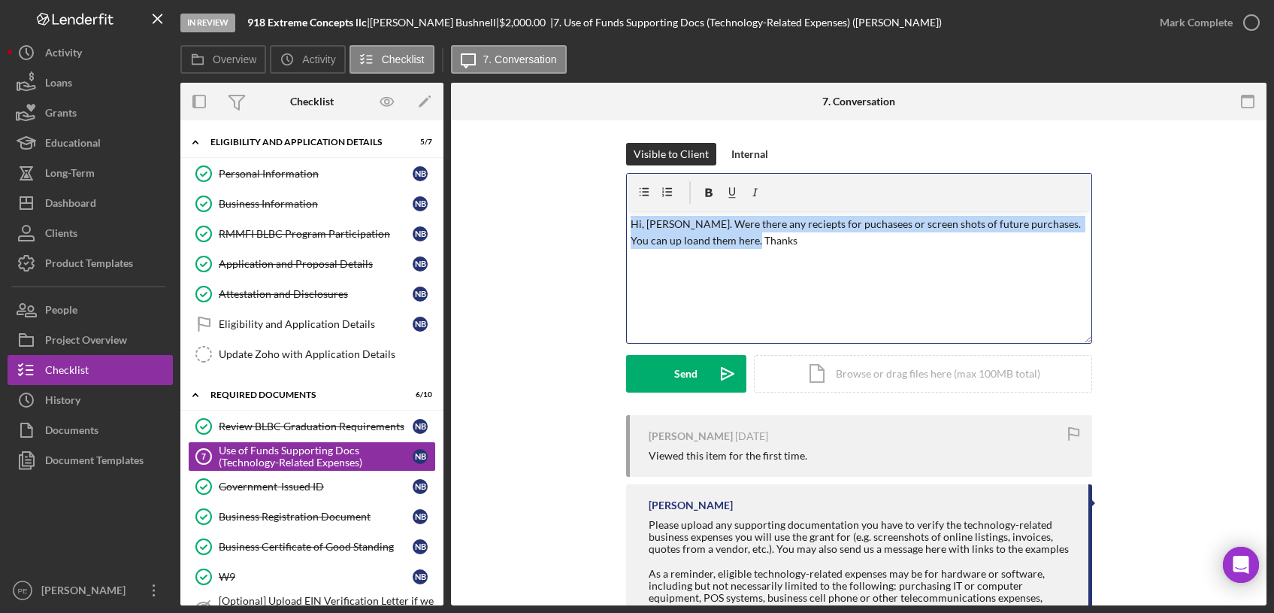
drag, startPoint x: 757, startPoint y: 250, endPoint x: 631, endPoint y: 220, distance: 129.1
click at [631, 220] on div "v Color teal Color pink Remove color Add row above Add row below Add column bef…" at bounding box center [859, 277] width 465 height 132
click at [702, 228] on p "Hi, Nathan. Were there any reciepts for puchasees or screen shots of future pur…" at bounding box center [859, 233] width 456 height 34
drag, startPoint x: 750, startPoint y: 238, endPoint x: 619, endPoint y: 207, distance: 134.6
click at [619, 207] on div "Visible to Client Internal v Color teal Color pink Remove color Add row above A…" at bounding box center [859, 279] width 770 height 272
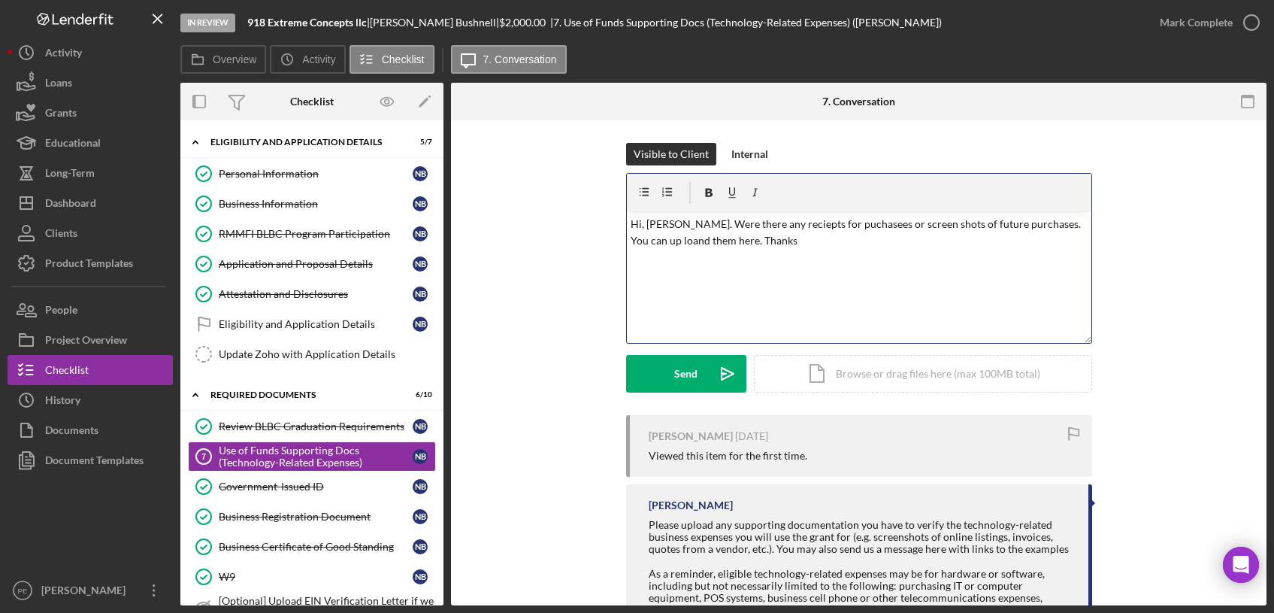
click at [597, 235] on div "Visible to Client Internal v Color teal Color pink Remove color Add row above A…" at bounding box center [859, 279] width 770 height 272
drag, startPoint x: 713, startPoint y: 241, endPoint x: 672, endPoint y: 241, distance: 41.3
click at [680, 241] on p "Hi, Nathan. Were there any reciepts for puchasees or screen shots of future pur…" at bounding box center [859, 233] width 456 height 34
click at [672, 241] on p "Hi, Nathan. Were there any reciepts for puchasees or screen shots of future pur…" at bounding box center [859, 233] width 456 height 34
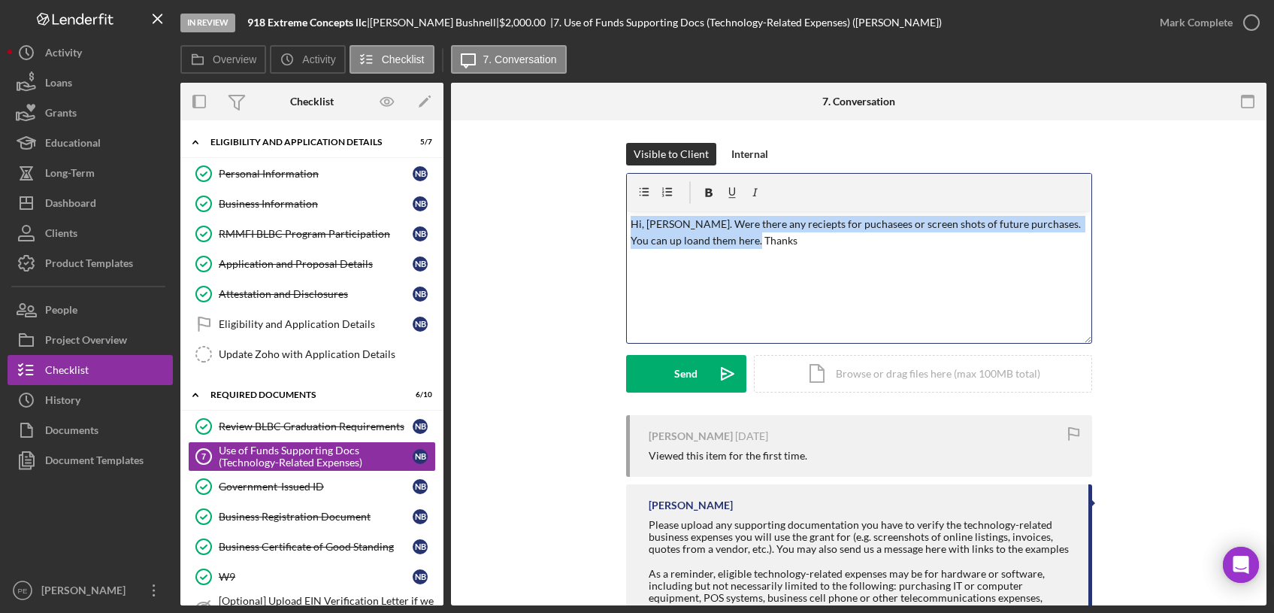
click at [672, 241] on p "Hi, Nathan. Were there any reciepts for puchasees or screen shots of future pur…" at bounding box center [859, 233] width 456 height 34
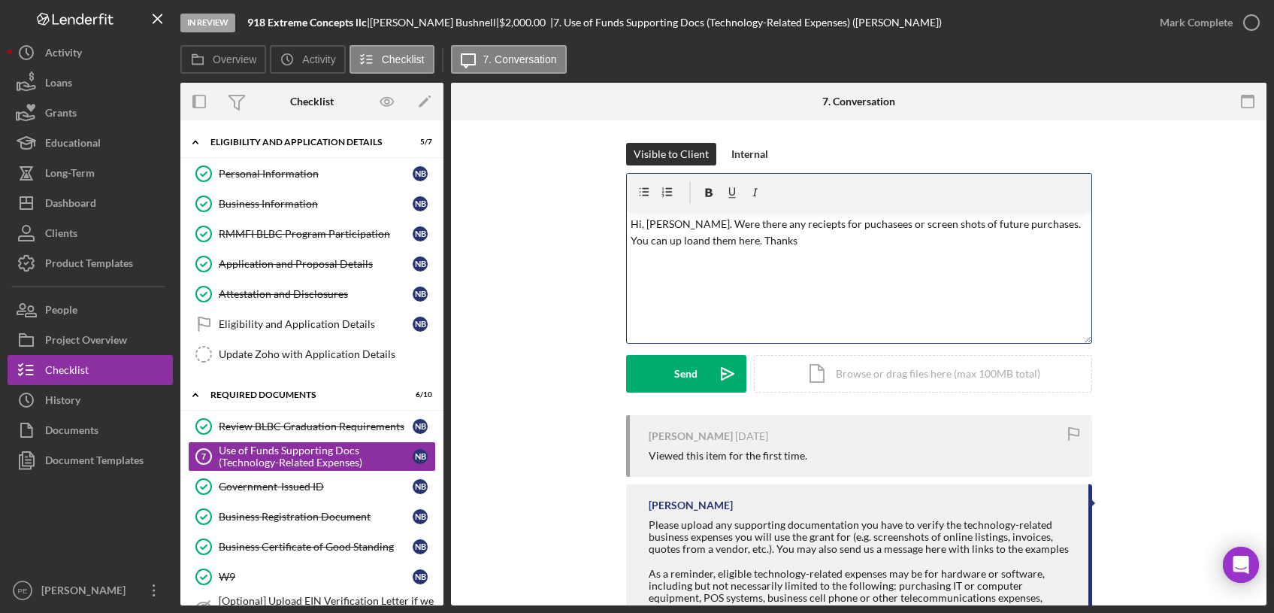
click at [769, 259] on div "v Color teal Color pink Remove color Add row above Add row below Add column bef…" at bounding box center [859, 277] width 465 height 132
click at [828, 221] on p "Hi, Nathan. Were there any reciepts for puchasees or screen shots of future pur…" at bounding box center [859, 233] width 456 height 34
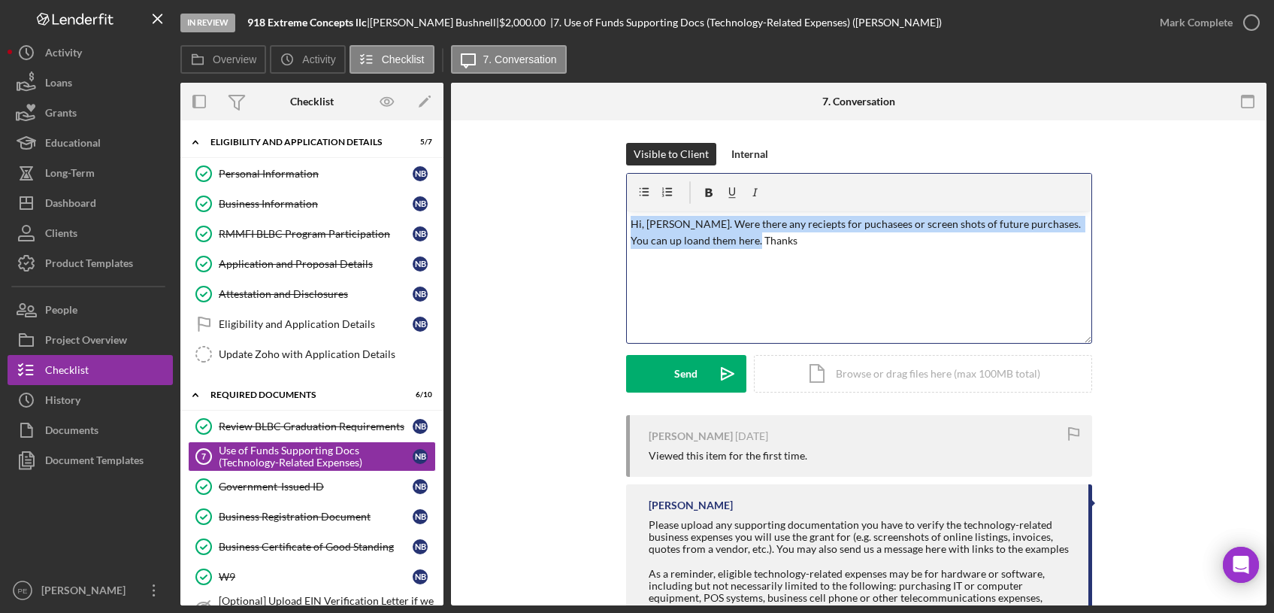
click at [828, 221] on p "Hi, Nathan. Were there any reciepts for puchasees or screen shots of future pur…" at bounding box center [859, 233] width 456 height 34
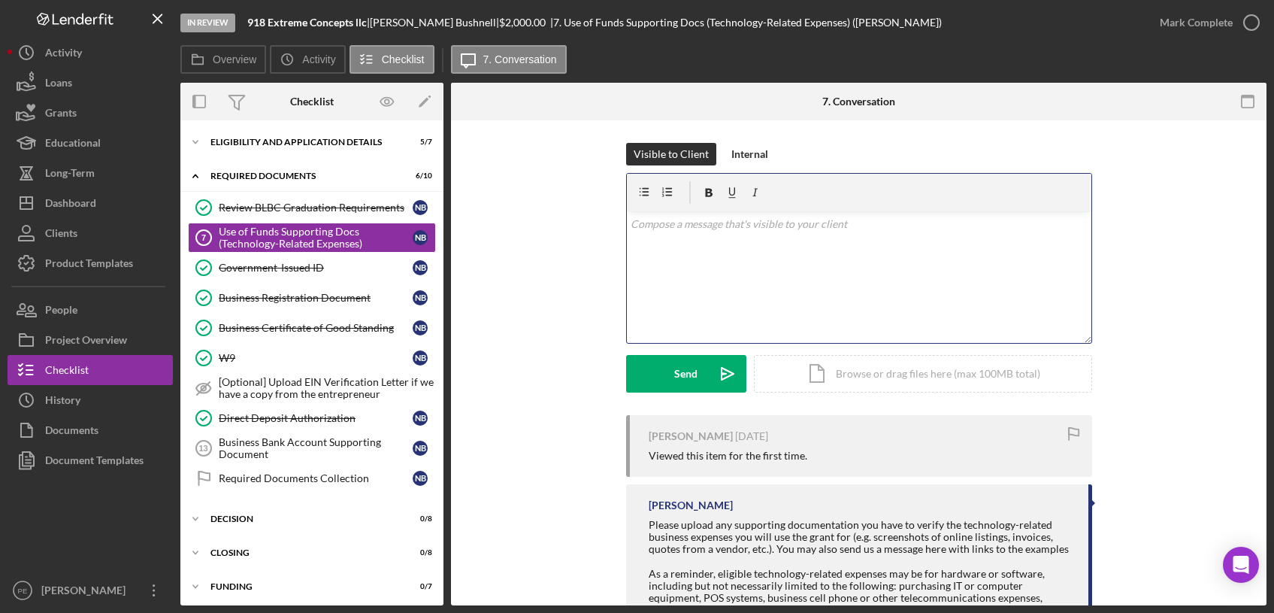
click at [643, 244] on div "v Color teal Color pink Remove color Add row above Add row below Add column bef…" at bounding box center [859, 277] width 465 height 132
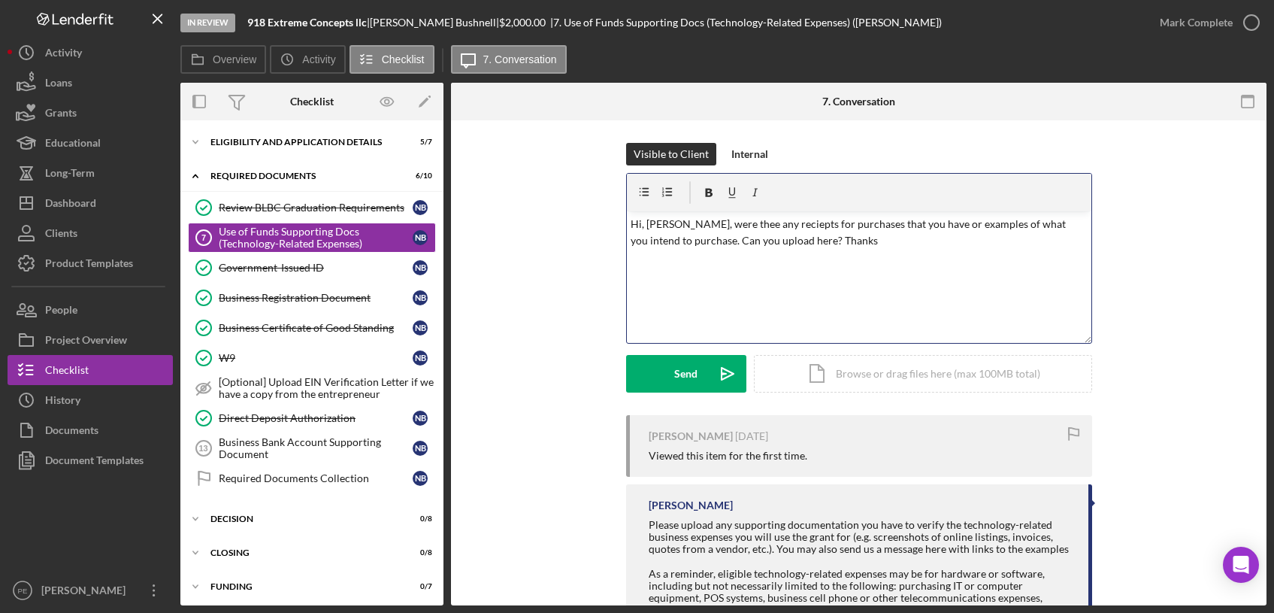
click at [773, 226] on p "Hi, [PERSON_NAME], were thee any reciepts for purchases that you have or exampl…" at bounding box center [859, 233] width 456 height 34
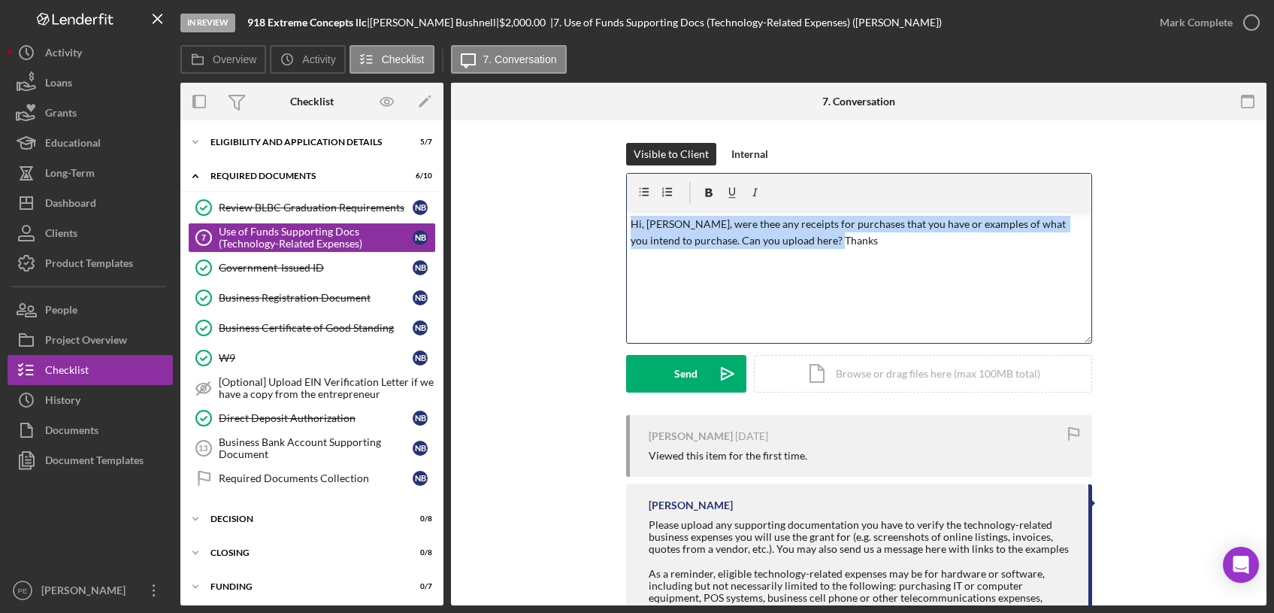
drag, startPoint x: 823, startPoint y: 243, endPoint x: 623, endPoint y: 224, distance: 200.8
click at [627, 224] on div "v Color teal Color pink Remove color Add row above Add row below Add column bef…" at bounding box center [859, 277] width 465 height 132
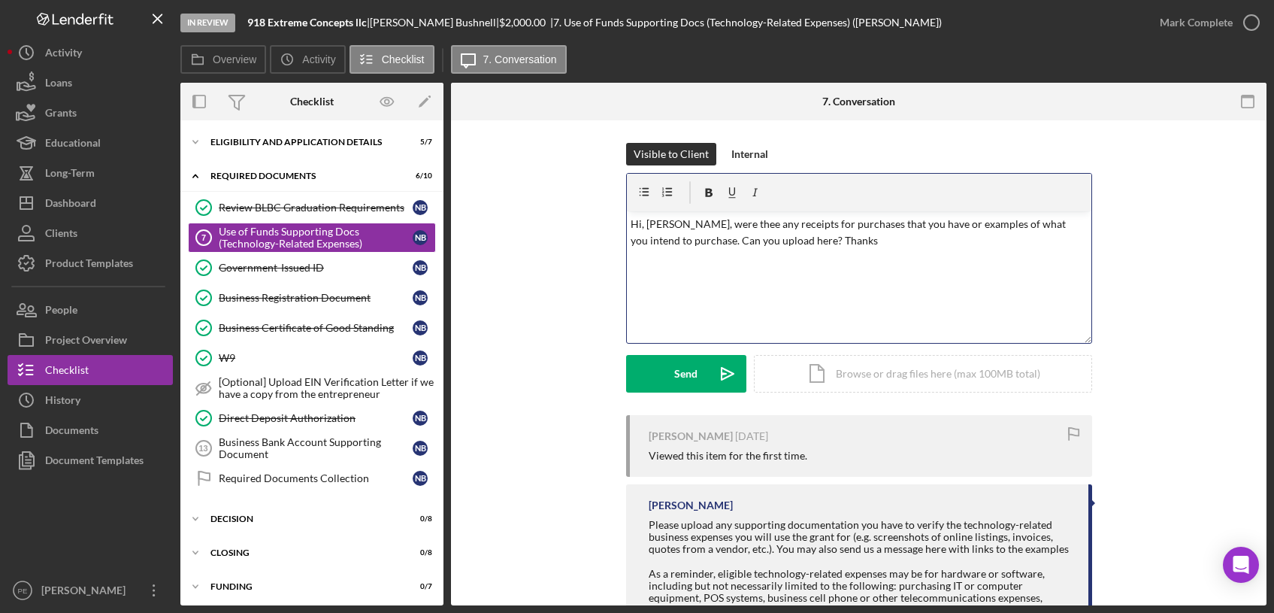
click at [613, 223] on div "Visible to Client Internal v Color teal Color pink Remove color Add row above A…" at bounding box center [859, 279] width 770 height 272
click at [774, 238] on p "Hi, [PERSON_NAME], were thee any receipts for purchases that you have or exampl…" at bounding box center [859, 233] width 456 height 34
click at [680, 374] on div "Send" at bounding box center [685, 374] width 23 height 38
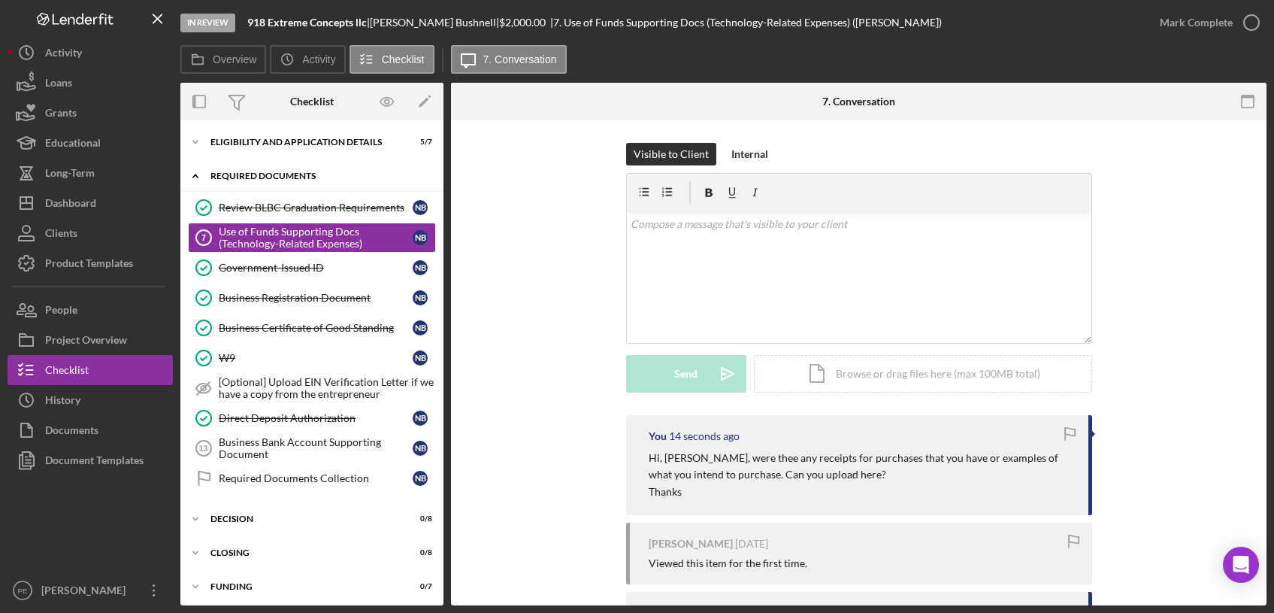
click at [241, 178] on div "Required Documents" at bounding box center [317, 175] width 214 height 9
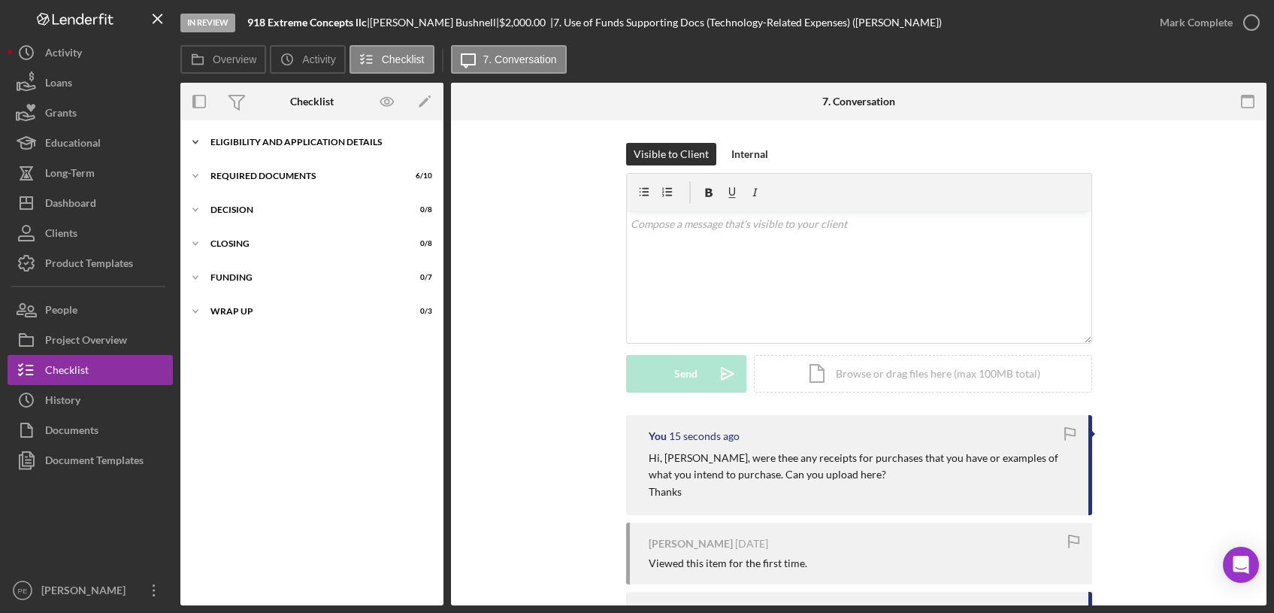
click at [204, 144] on icon "Icon/Expander" at bounding box center [195, 142] width 30 height 30
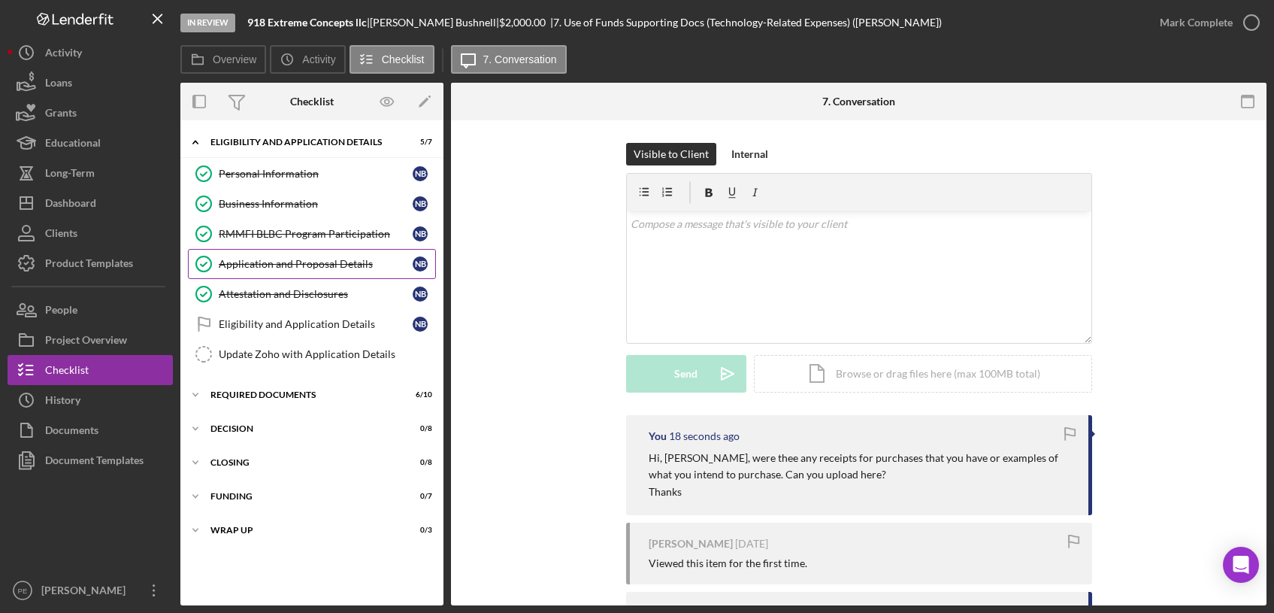
click at [272, 259] on div "Application and Proposal Details" at bounding box center [316, 264] width 194 height 12
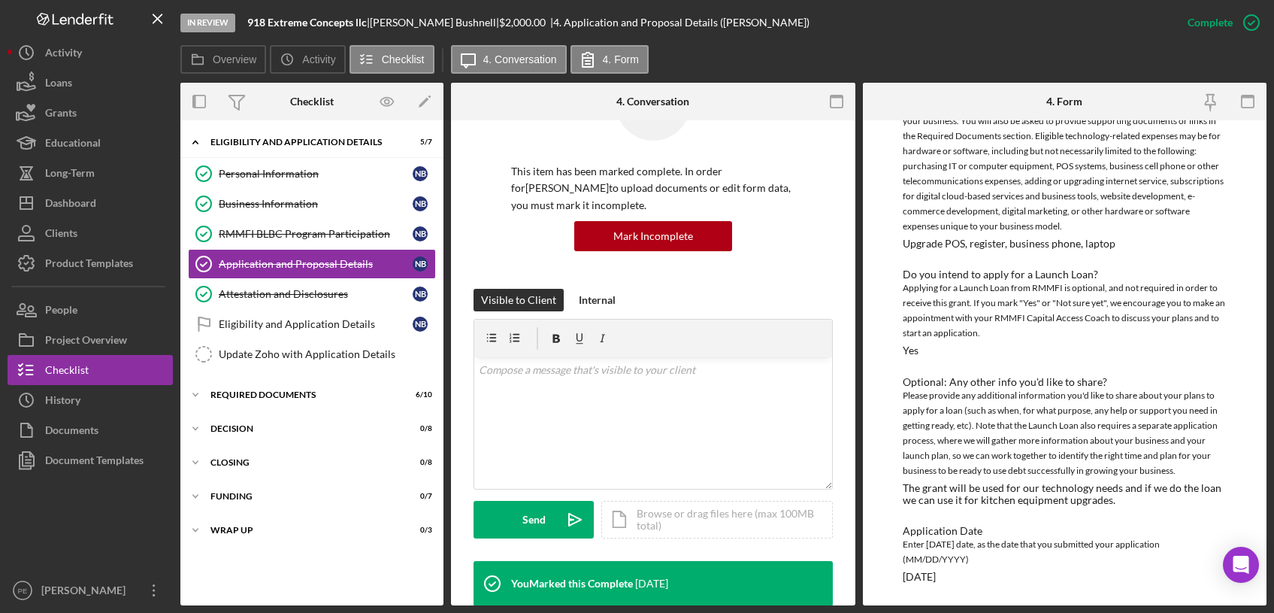
scroll to position [78, 0]
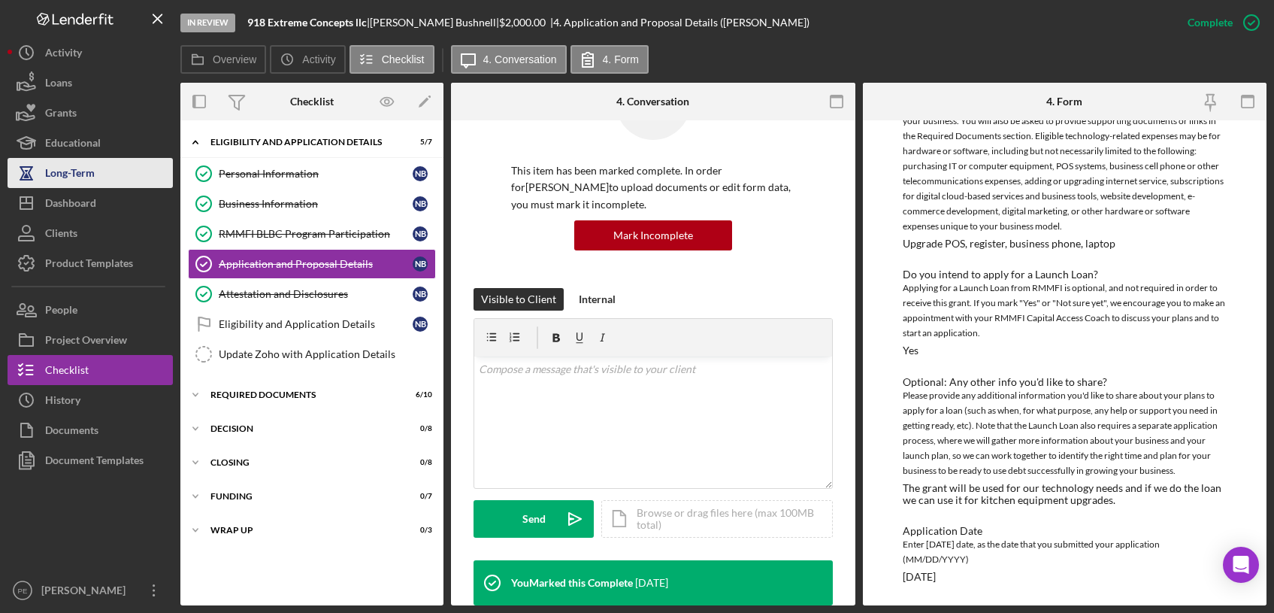
click at [107, 185] on button "Long-Term" at bounding box center [90, 173] width 165 height 30
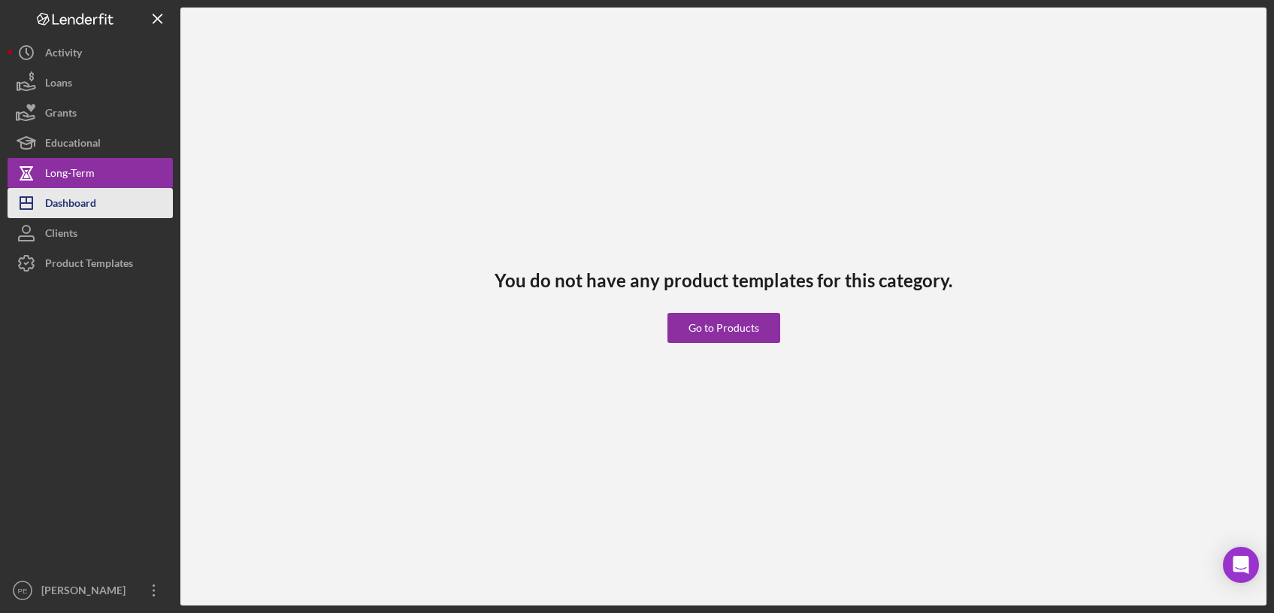
click at [100, 206] on button "Icon/Dashboard Dashboard" at bounding box center [90, 203] width 165 height 30
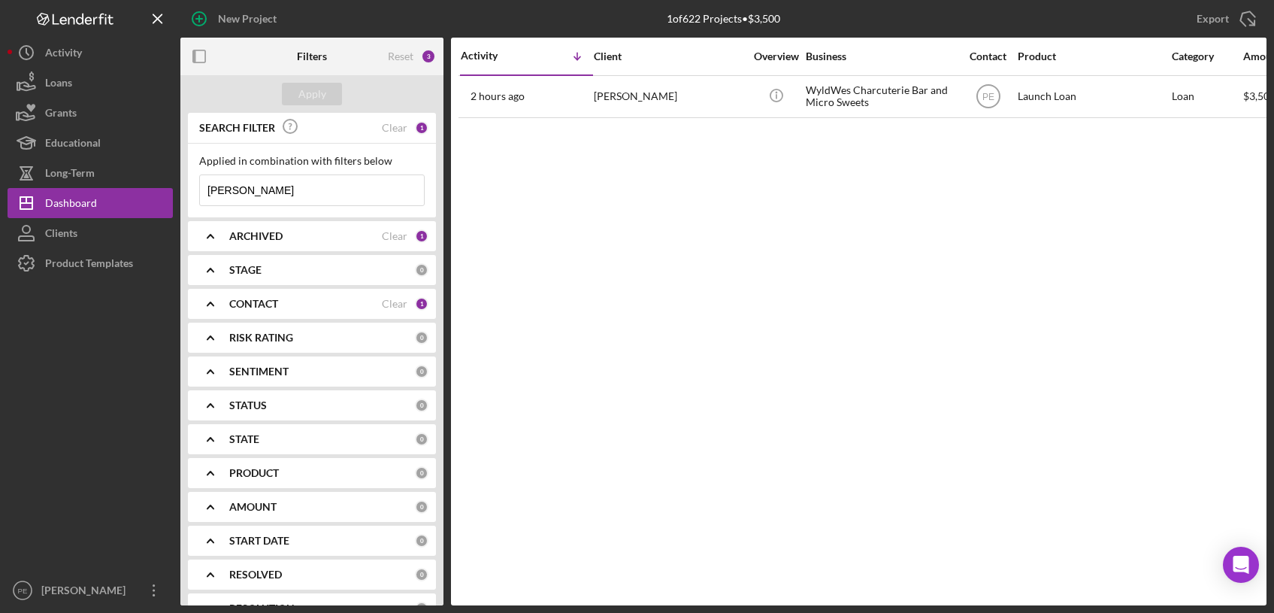
click at [322, 194] on input "[PERSON_NAME]" at bounding box center [312, 190] width 224 height 30
click at [338, 95] on button "Apply" at bounding box center [312, 94] width 60 height 23
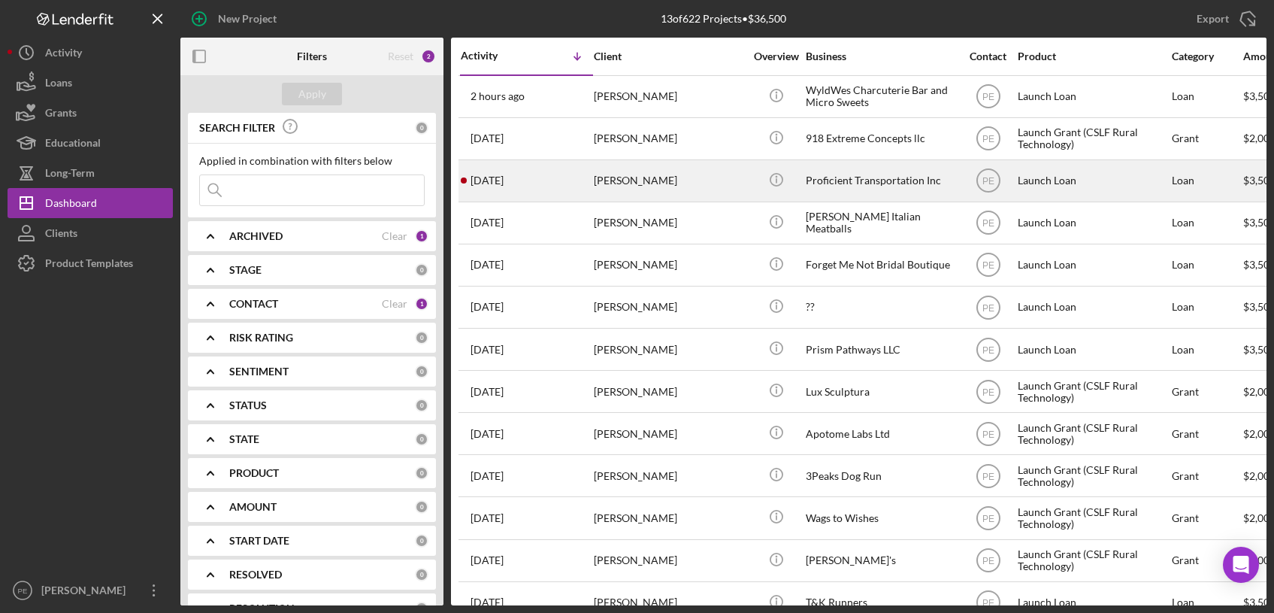
click at [533, 181] on div "[DATE] [PERSON_NAME]" at bounding box center [527, 181] width 132 height 40
